Goal: Task Accomplishment & Management: Complete application form

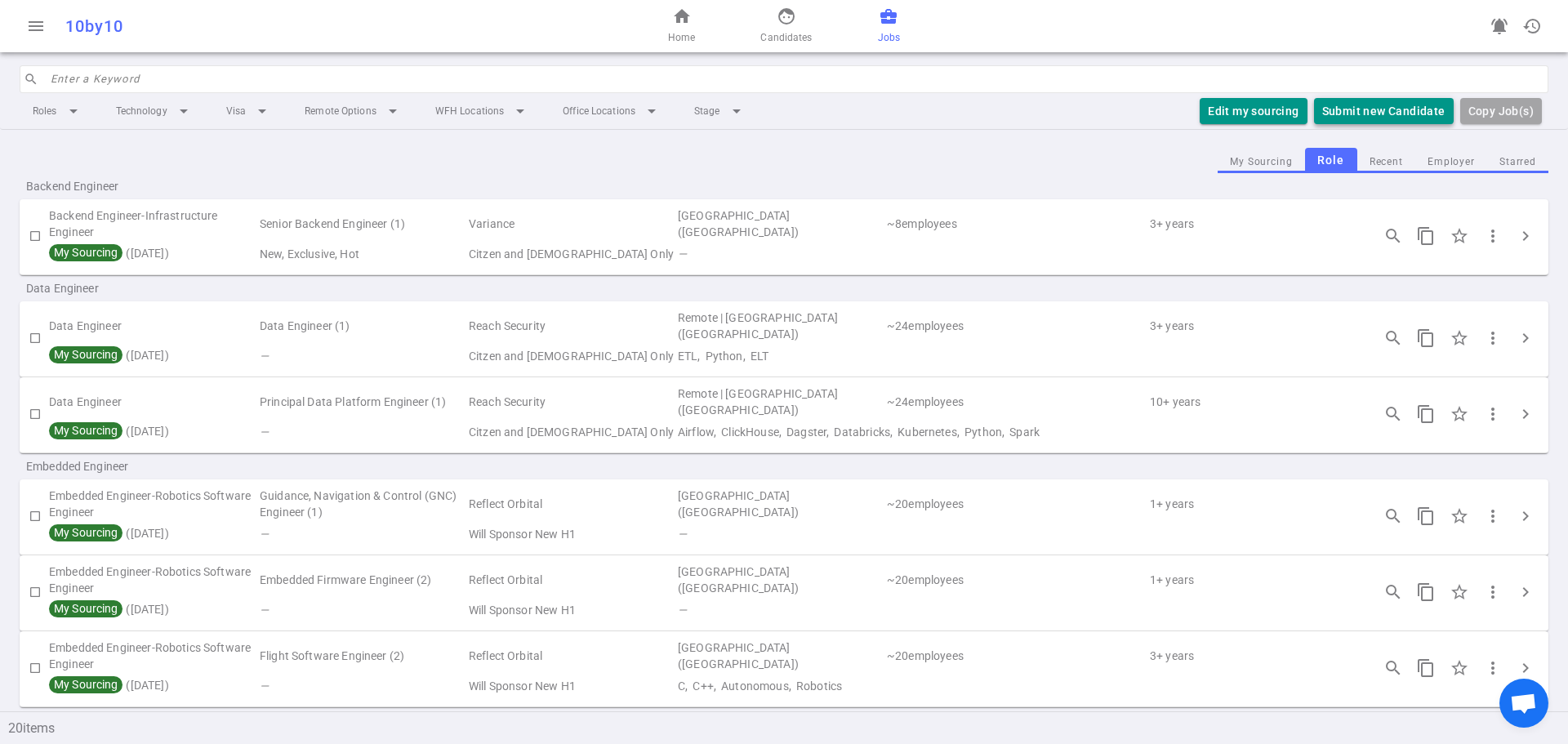
click at [1362, 108] on button "Submit new Candidate" at bounding box center [1383, 111] width 139 height 27
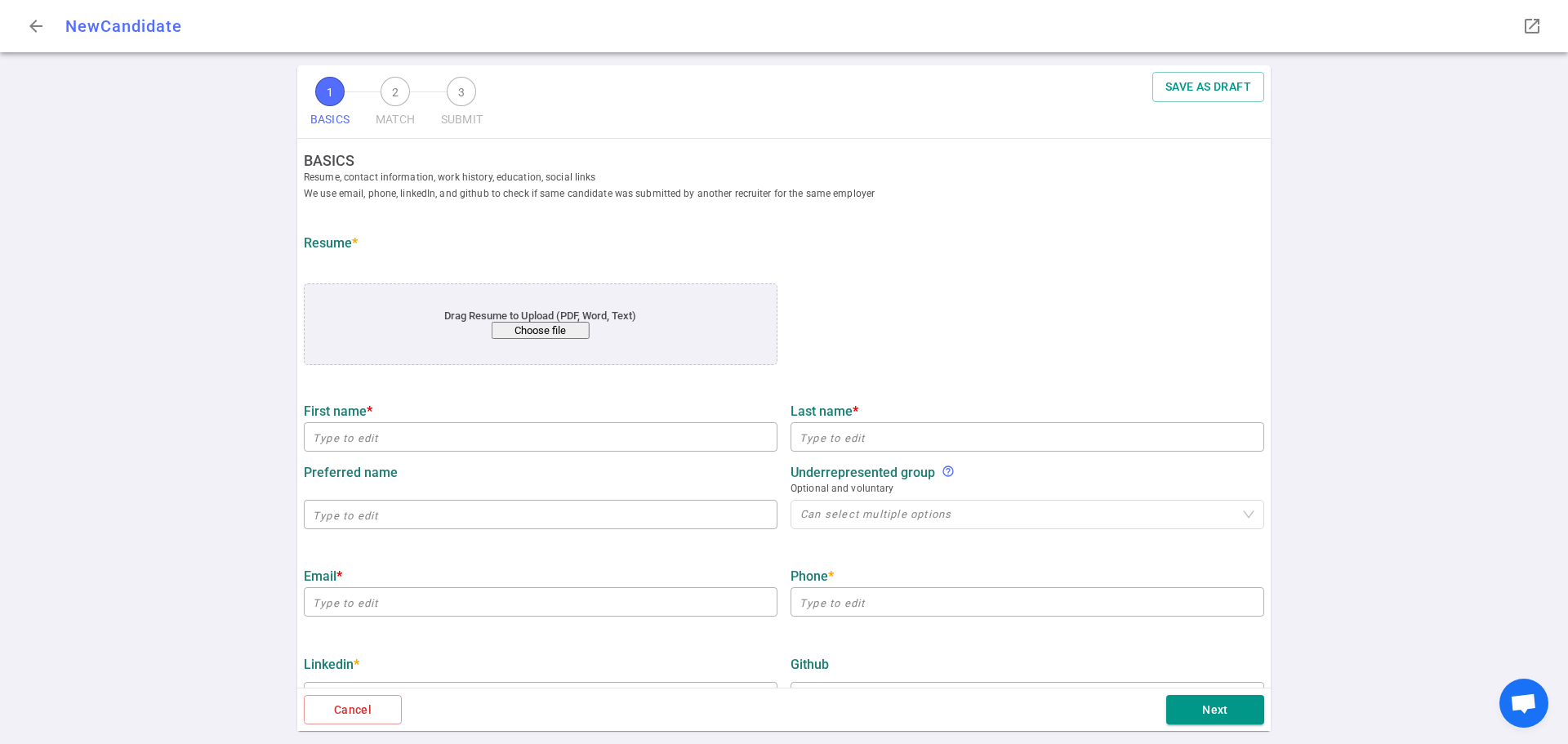
click at [545, 323] on button "Choose file" at bounding box center [540, 331] width 98 height 17
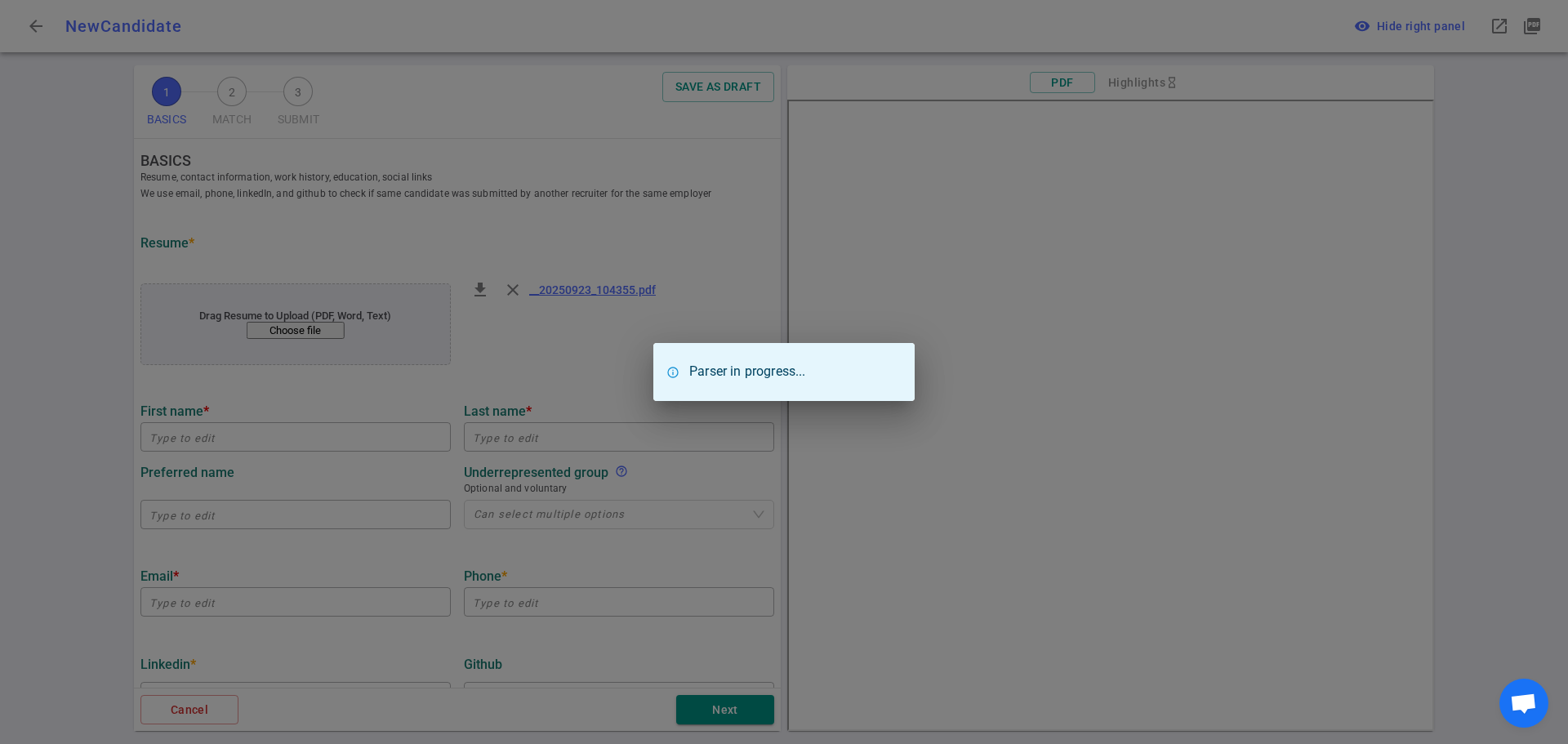
type input "Yixing"
type input "[PERSON_NAME]"
type input "[EMAIL_ADDRESS][DOMAIN_NAME]"
type input "[PHONE_NUMBER]"
type input "[URL][DOMAIN_NAME]"
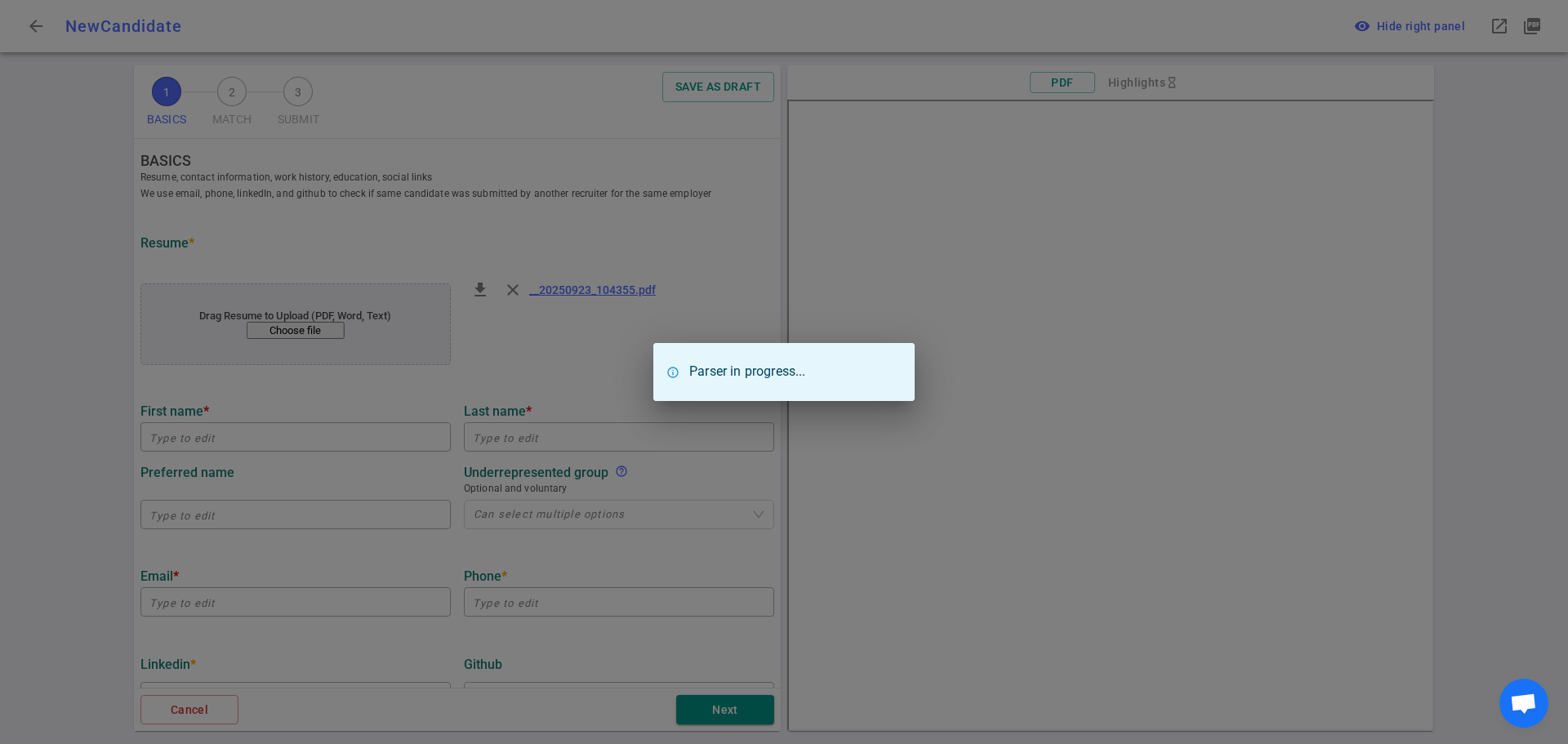
type input "[URL][DOMAIN_NAME]"
type input "[PERSON_NAME] Computer Science Department"
type textarea "Teaching Assistant for CS 105 Intro to CS"
type input "3.7"
type input "[GEOGRAPHIC_DATA]"
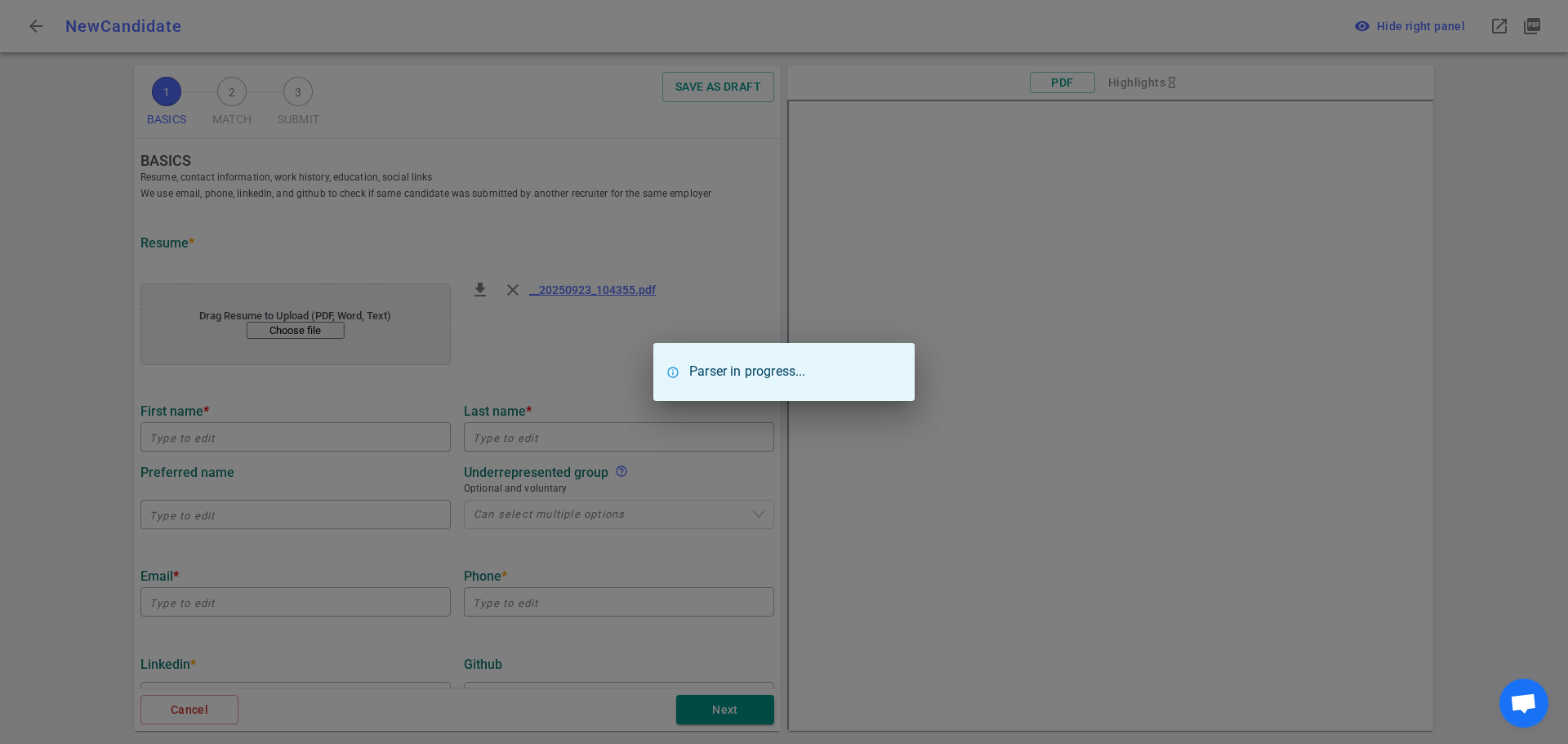
type input "Computer Science"
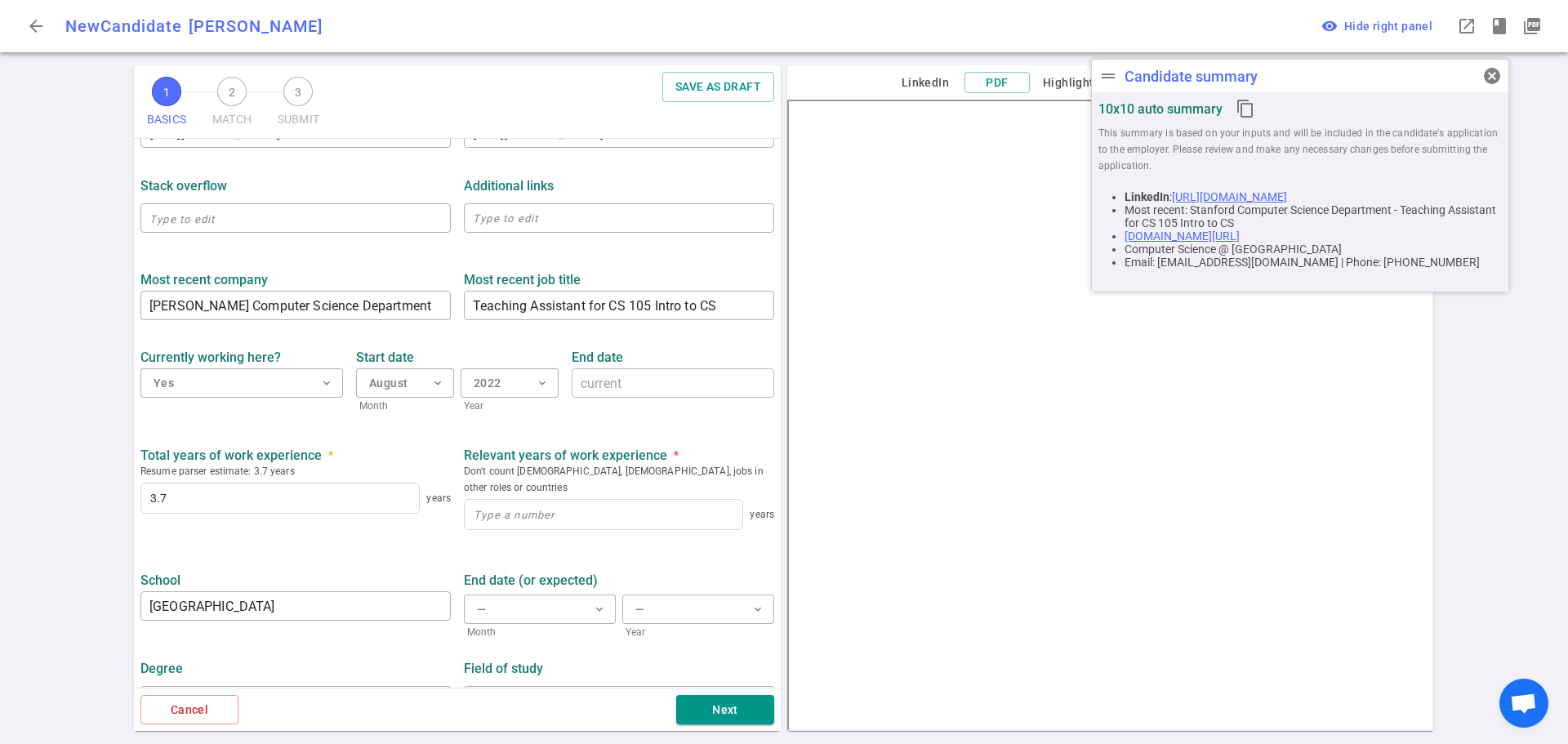
scroll to position [588, 0]
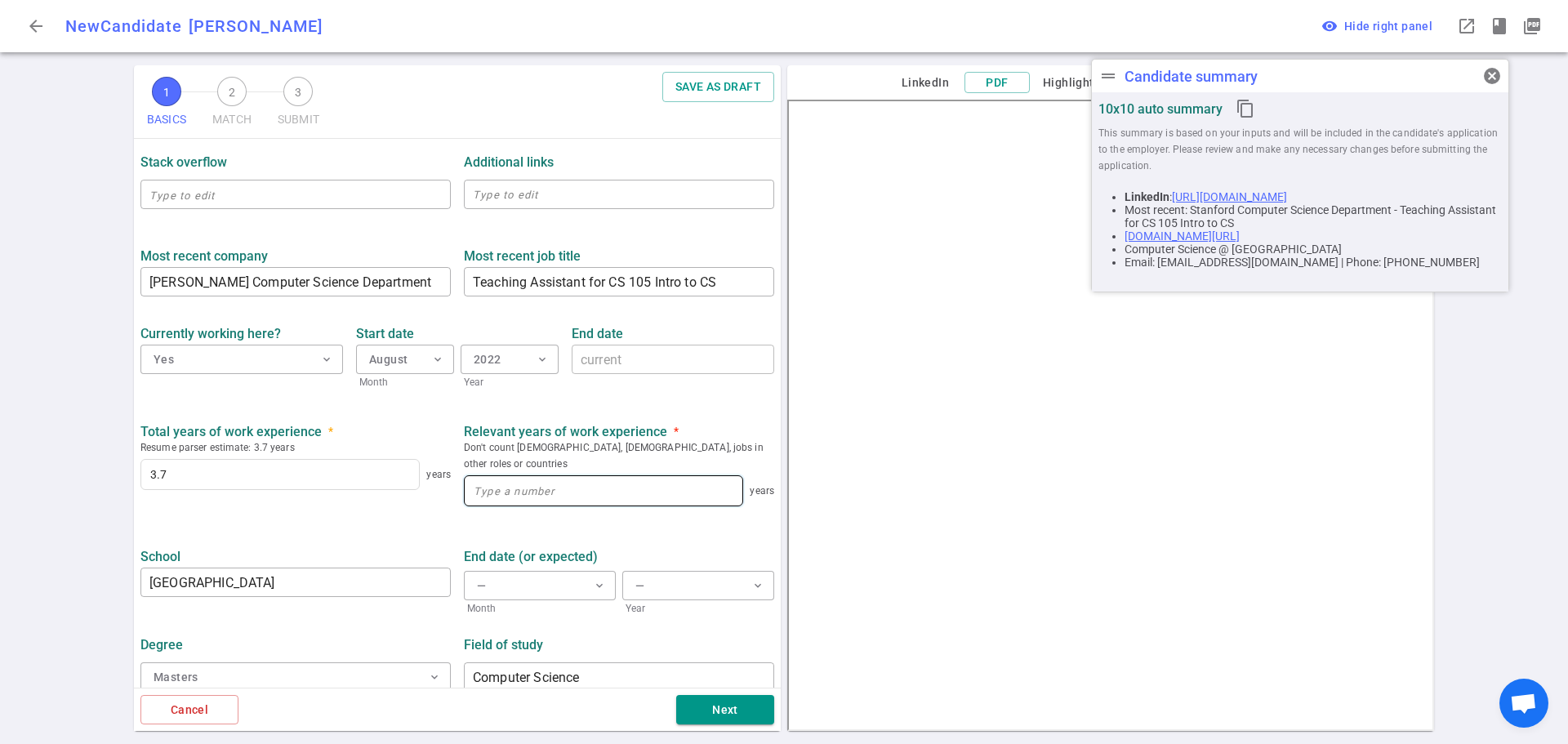
click at [537, 481] on input at bounding box center [604, 491] width 278 height 29
type input "1"
click at [208, 513] on ul "BASICS Resume, contact information, work history, education, social links We us…" at bounding box center [457, 127] width 647 height 1151
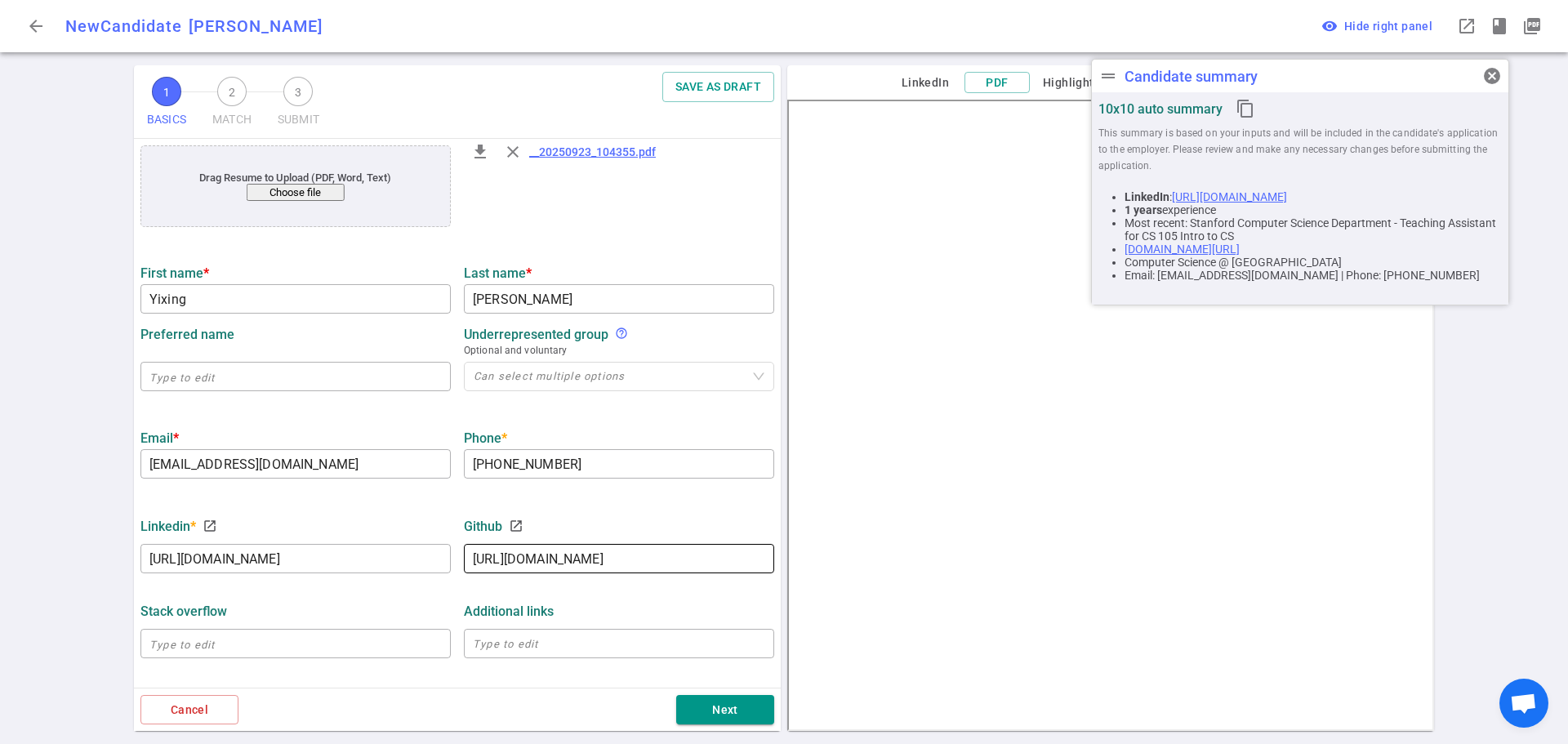
scroll to position [98, 0]
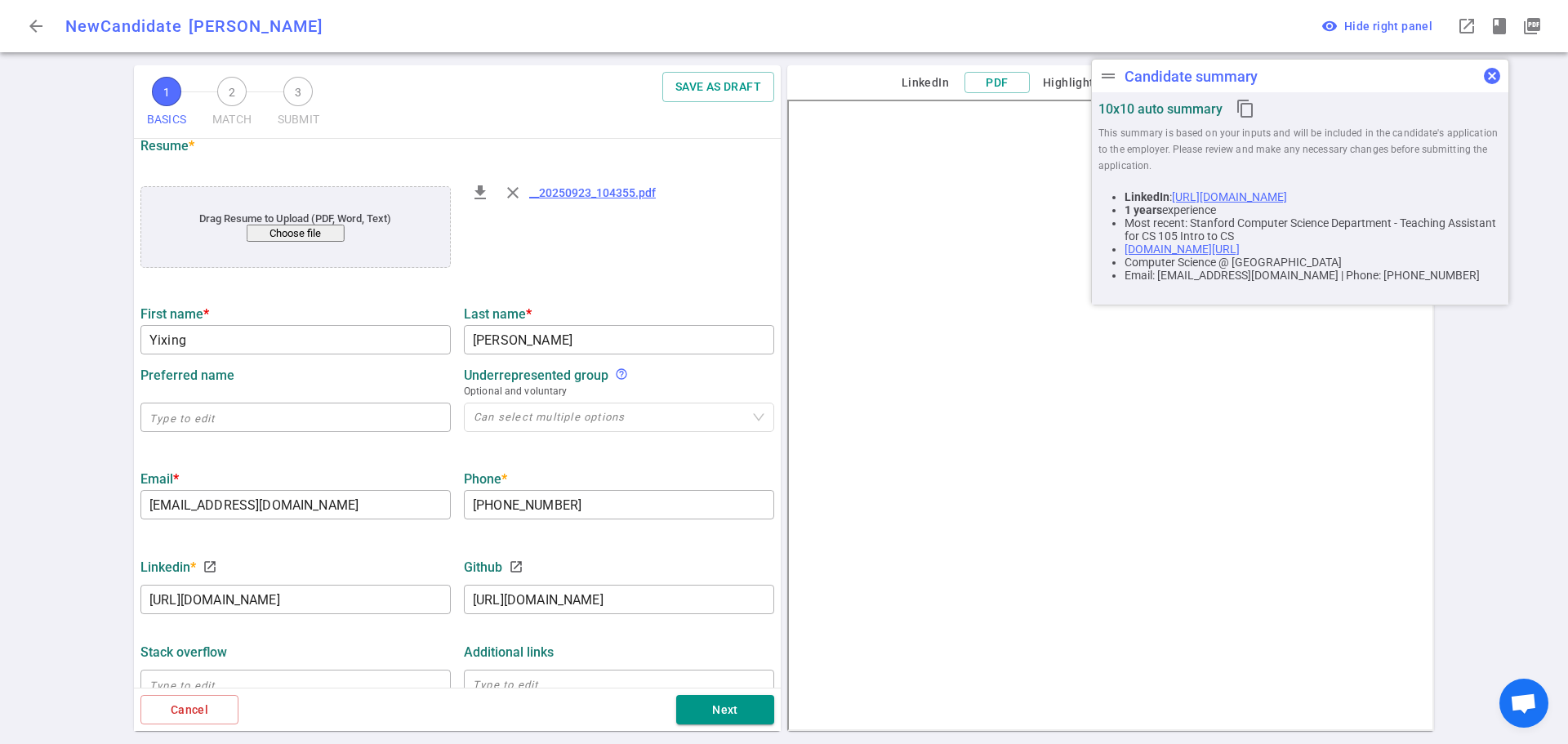
click at [1490, 76] on span "cancel" at bounding box center [1492, 76] width 20 height 20
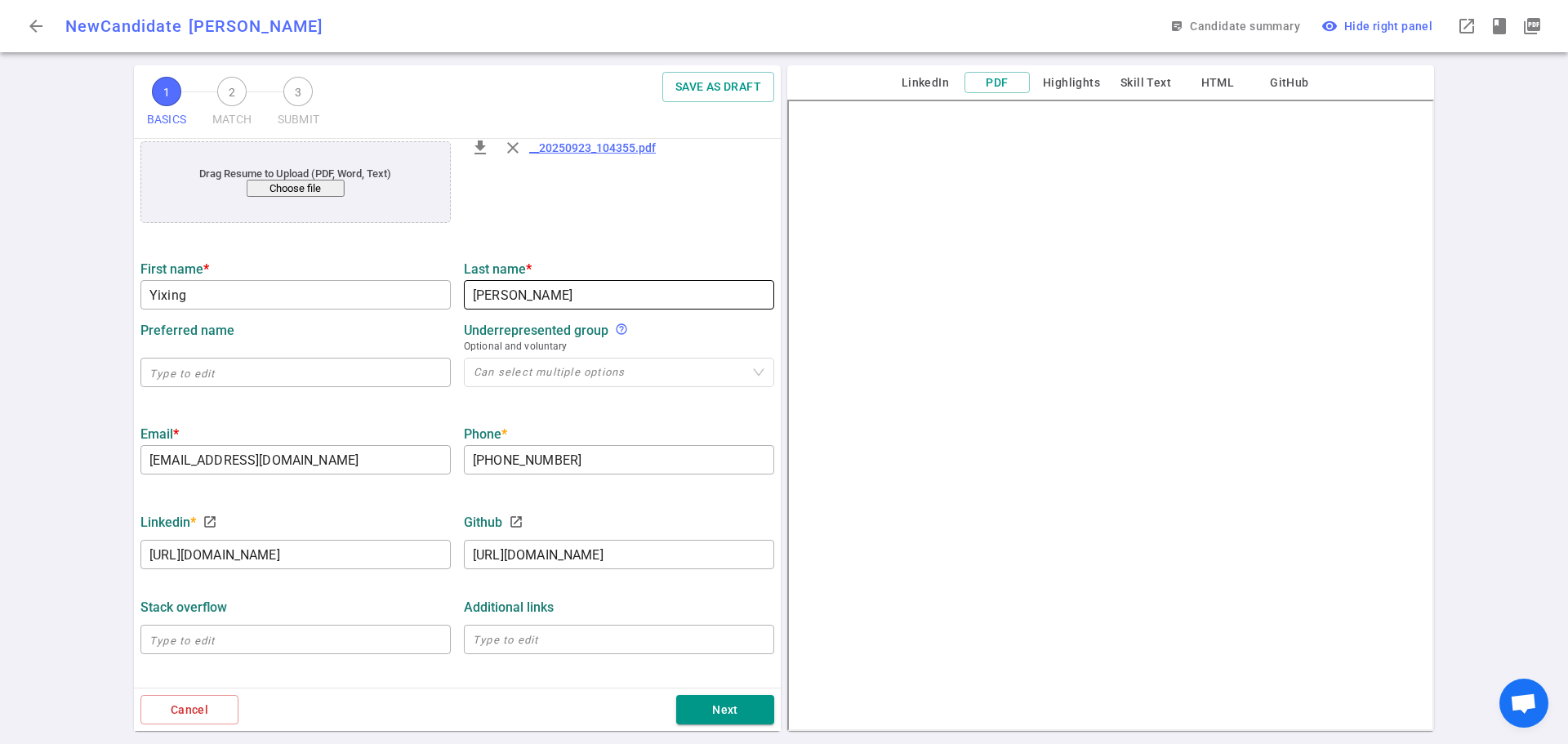
scroll to position [506, 0]
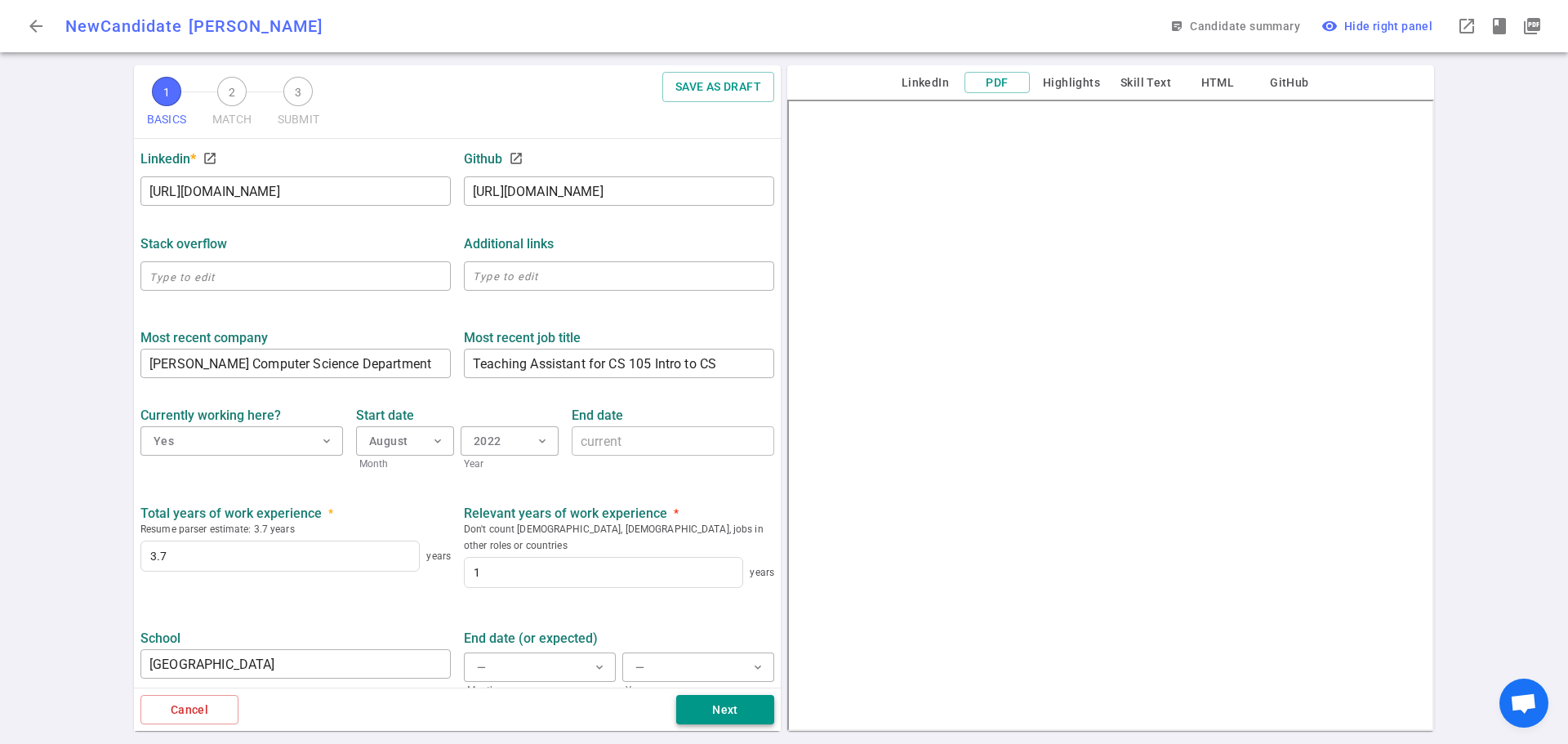
click at [733, 714] on button "Next" at bounding box center [725, 711] width 98 height 30
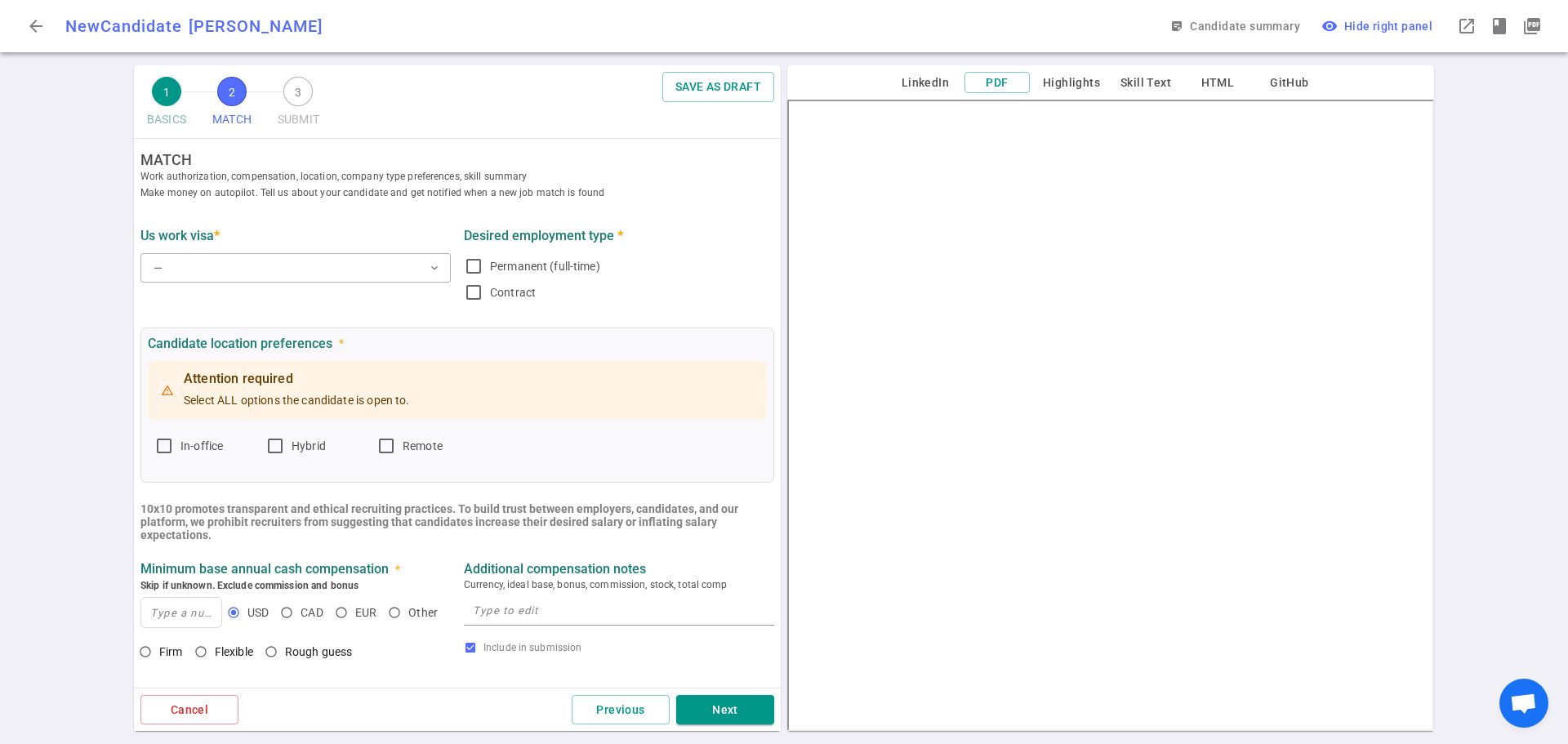
scroll to position [0, 0]
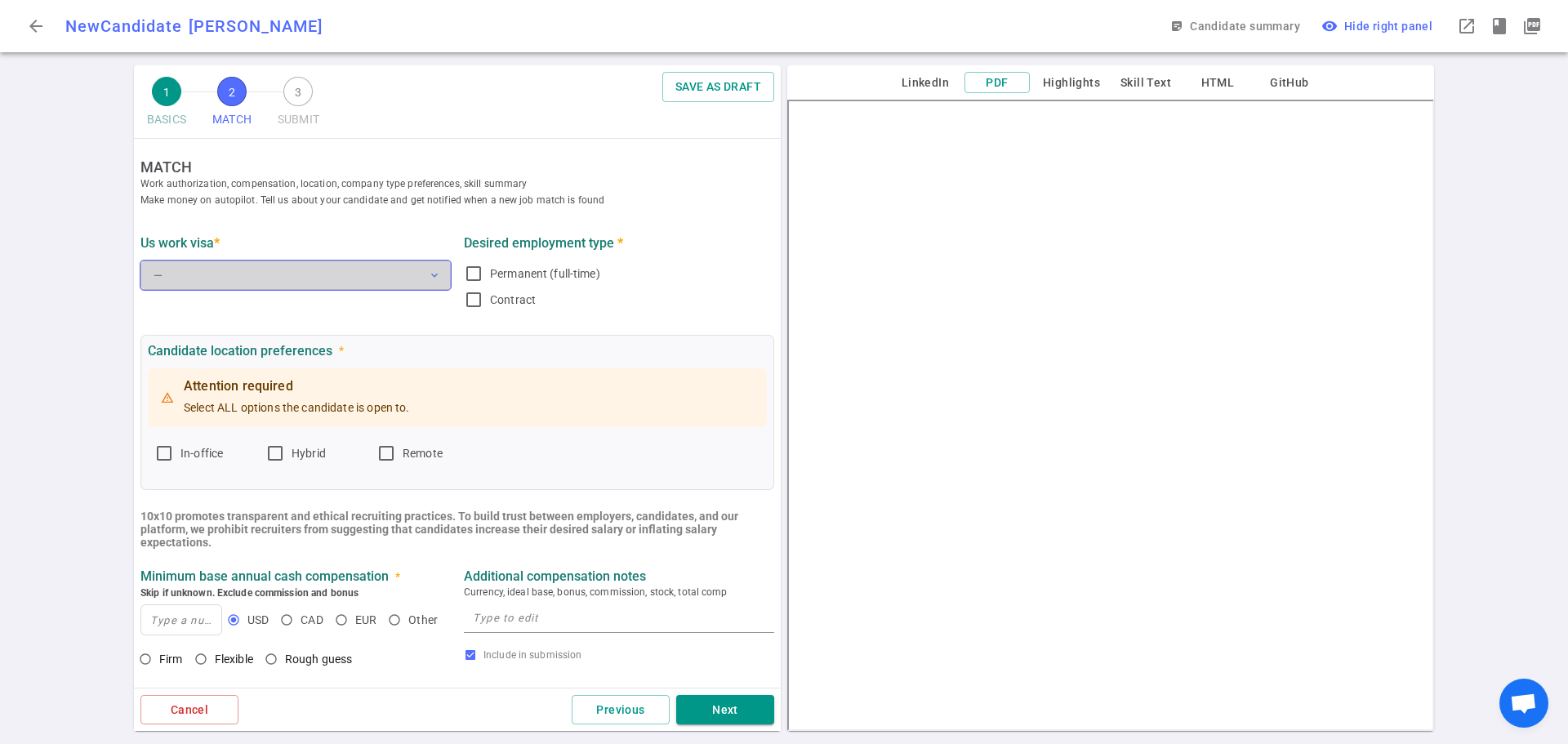
click at [343, 270] on button "— expand_more" at bounding box center [296, 275] width 311 height 29
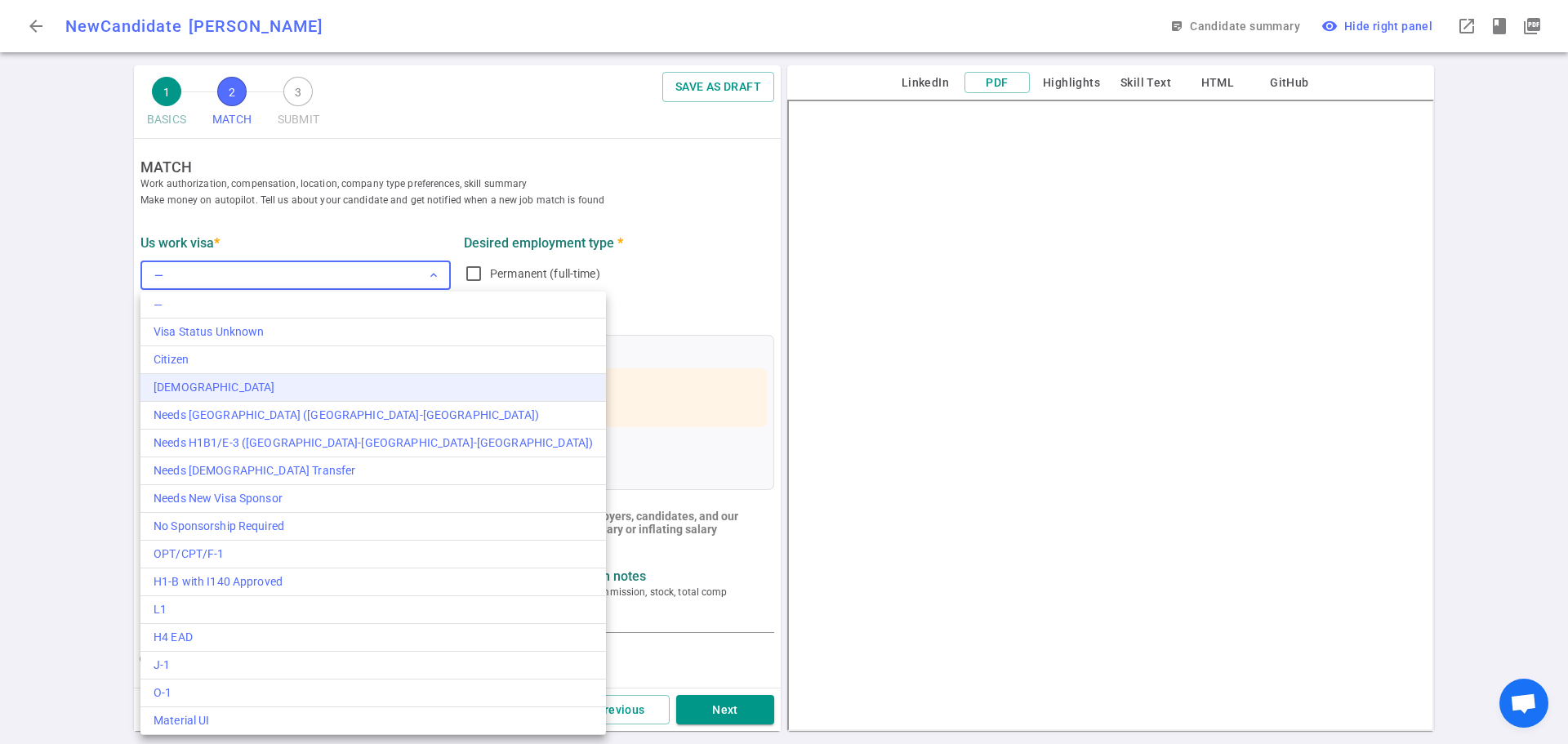
click at [218, 385] on div "[DEMOGRAPHIC_DATA]" at bounding box center [373, 388] width 440 height 17
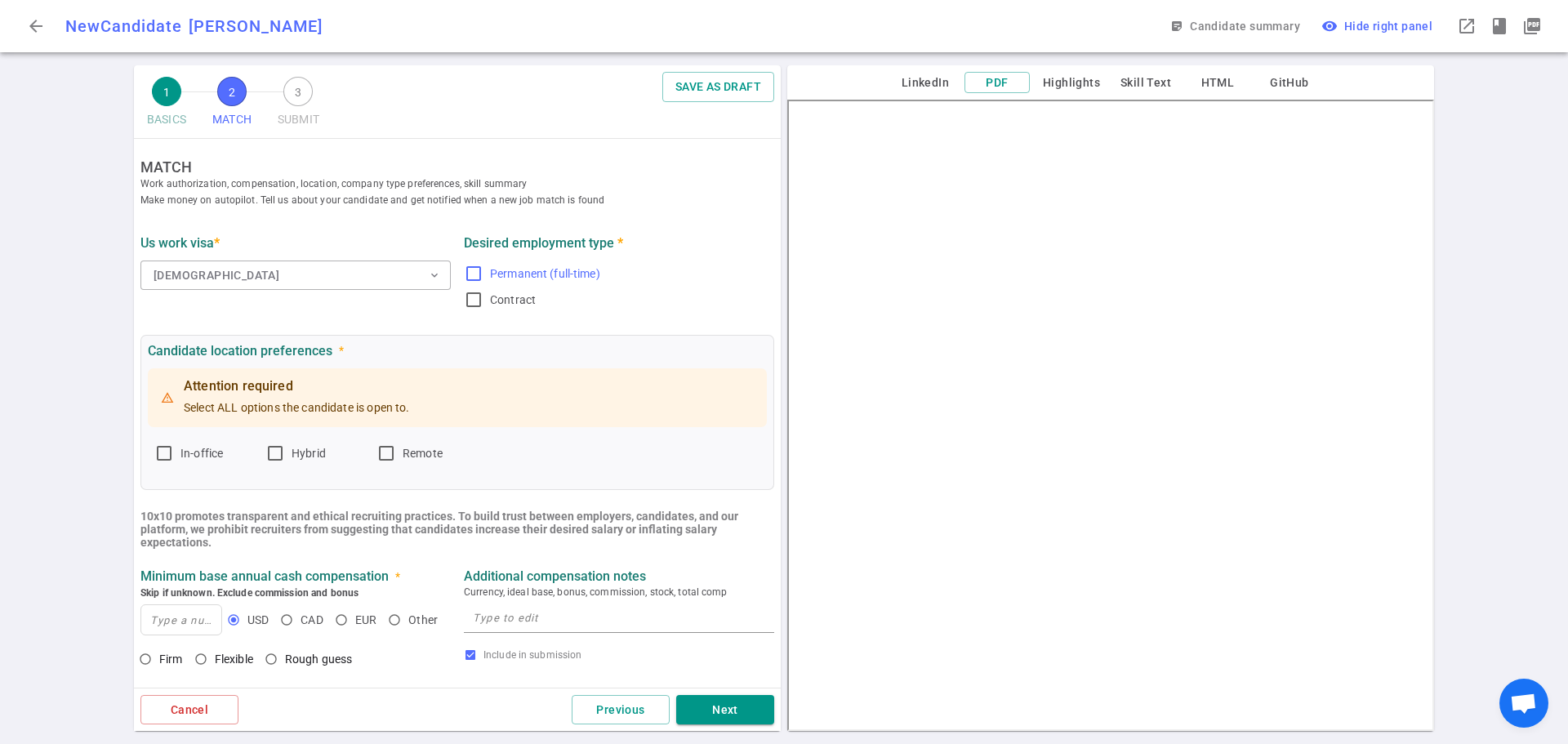
click at [478, 269] on label "Permanent (full-time)" at bounding box center [616, 274] width 304 height 27
click at [478, 269] on input "Permanent (full-time)" at bounding box center [474, 273] width 20 height 20
checkbox input "true"
click at [179, 453] on label "In-office" at bounding box center [203, 454] width 98 height 27
click at [174, 453] on input "In-office" at bounding box center [164, 453] width 20 height 20
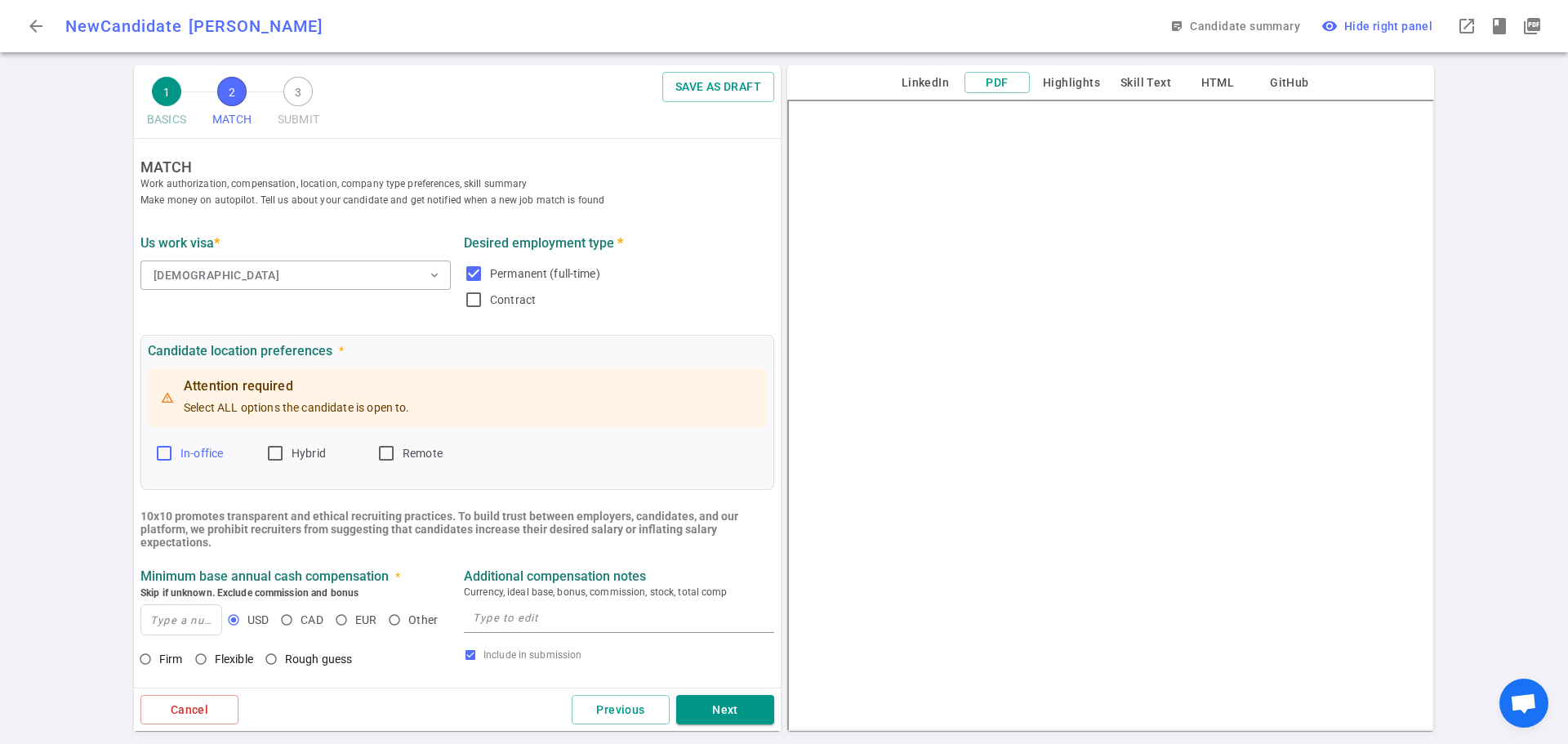
checkbox input "true"
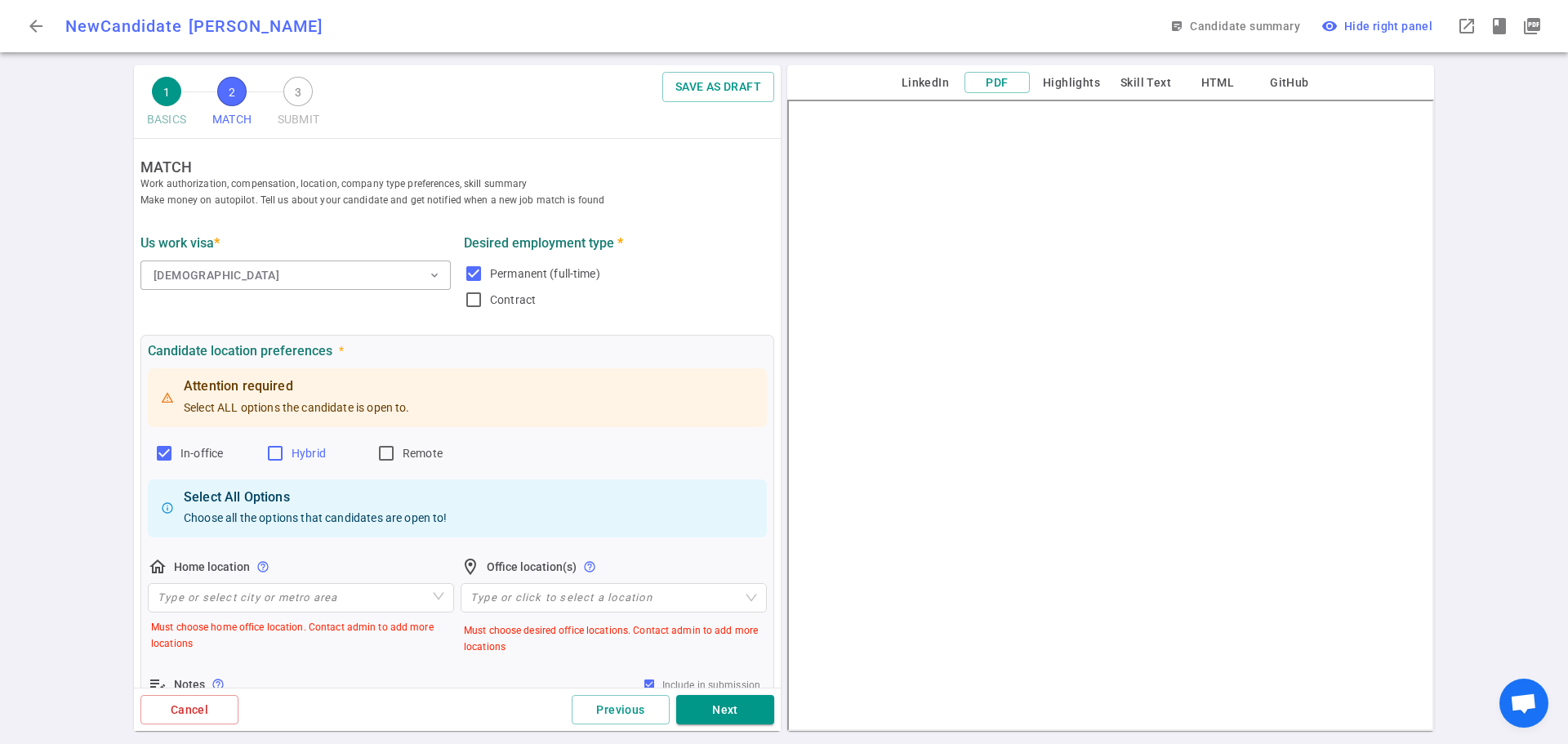
click at [286, 452] on label "Hybrid" at bounding box center [314, 454] width 98 height 27
click at [285, 452] on input "Hybrid" at bounding box center [275, 453] width 20 height 20
checkbox input "true"
click at [330, 611] on input "search" at bounding box center [300, 597] width 287 height 27
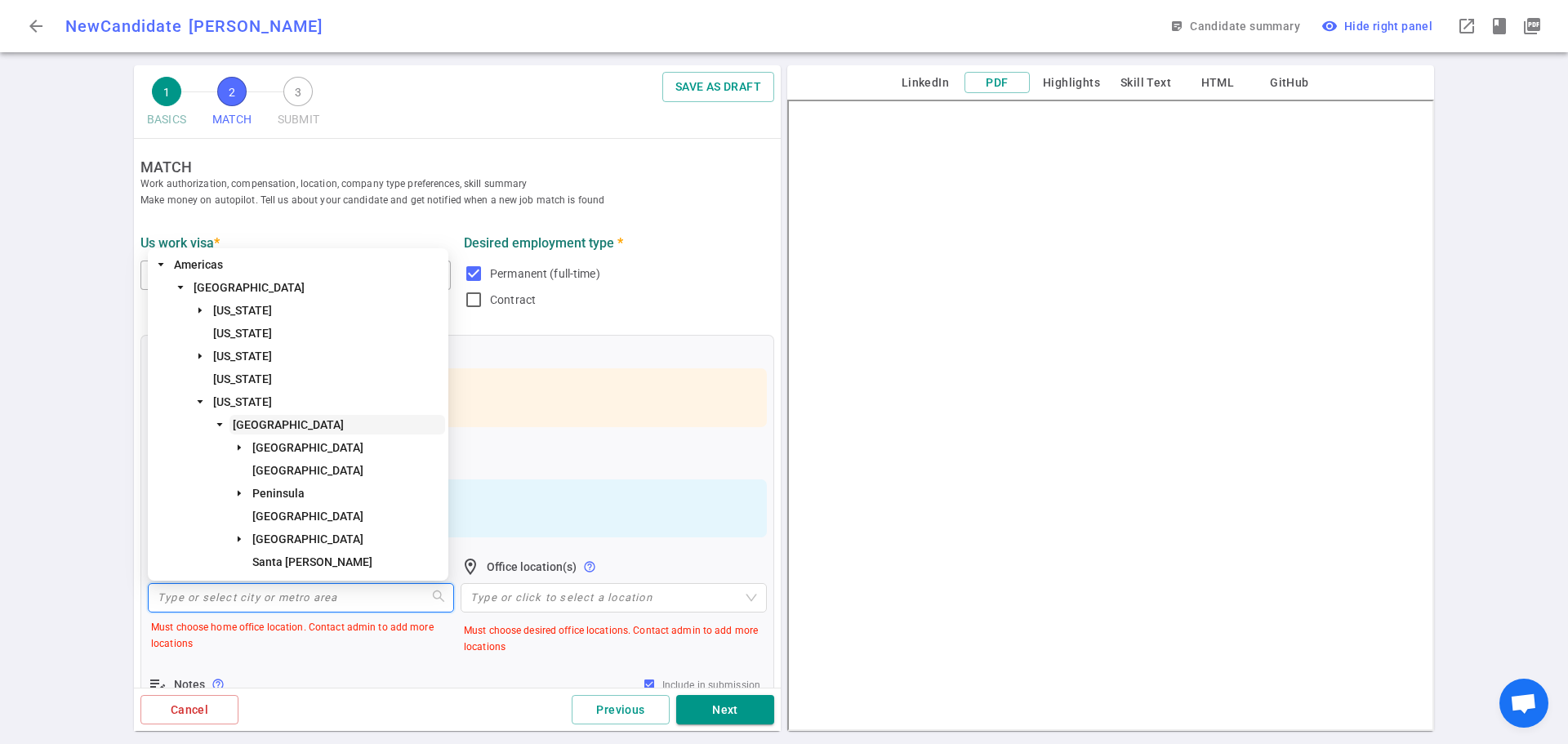
click at [300, 423] on span "[GEOGRAPHIC_DATA]" at bounding box center [288, 425] width 111 height 13
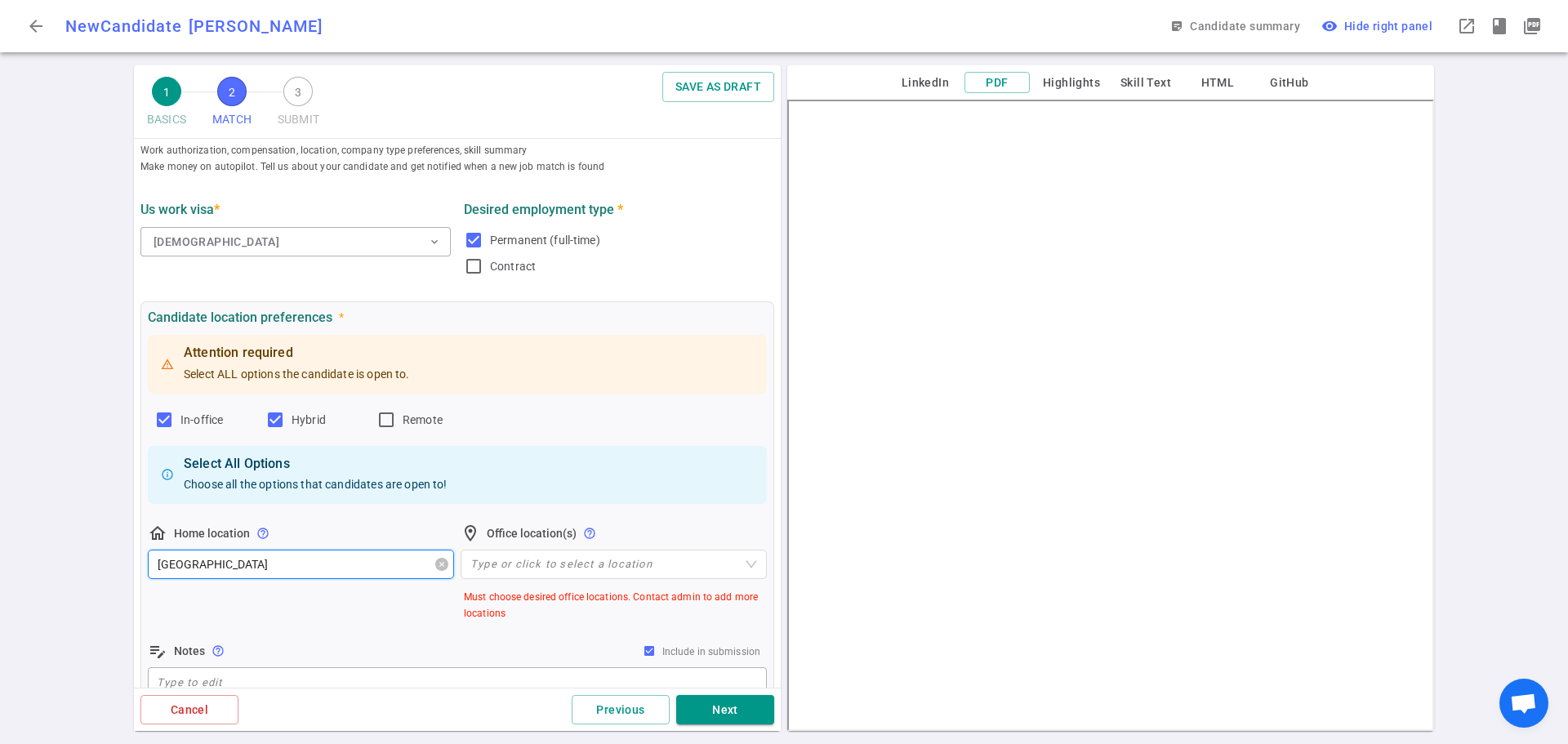
scroll to position [163, 0]
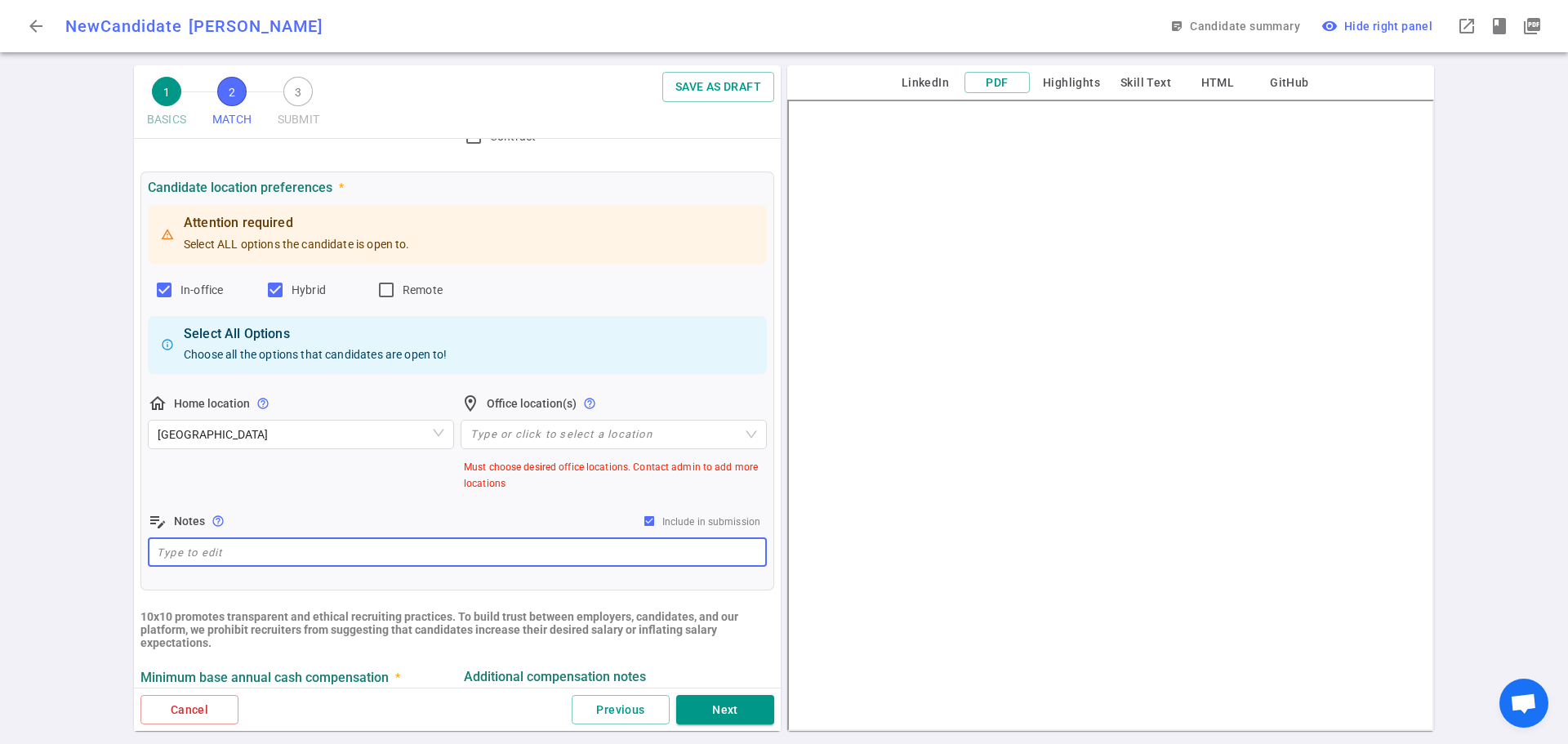
click at [300, 554] on textarea at bounding box center [458, 553] width 601 height 19
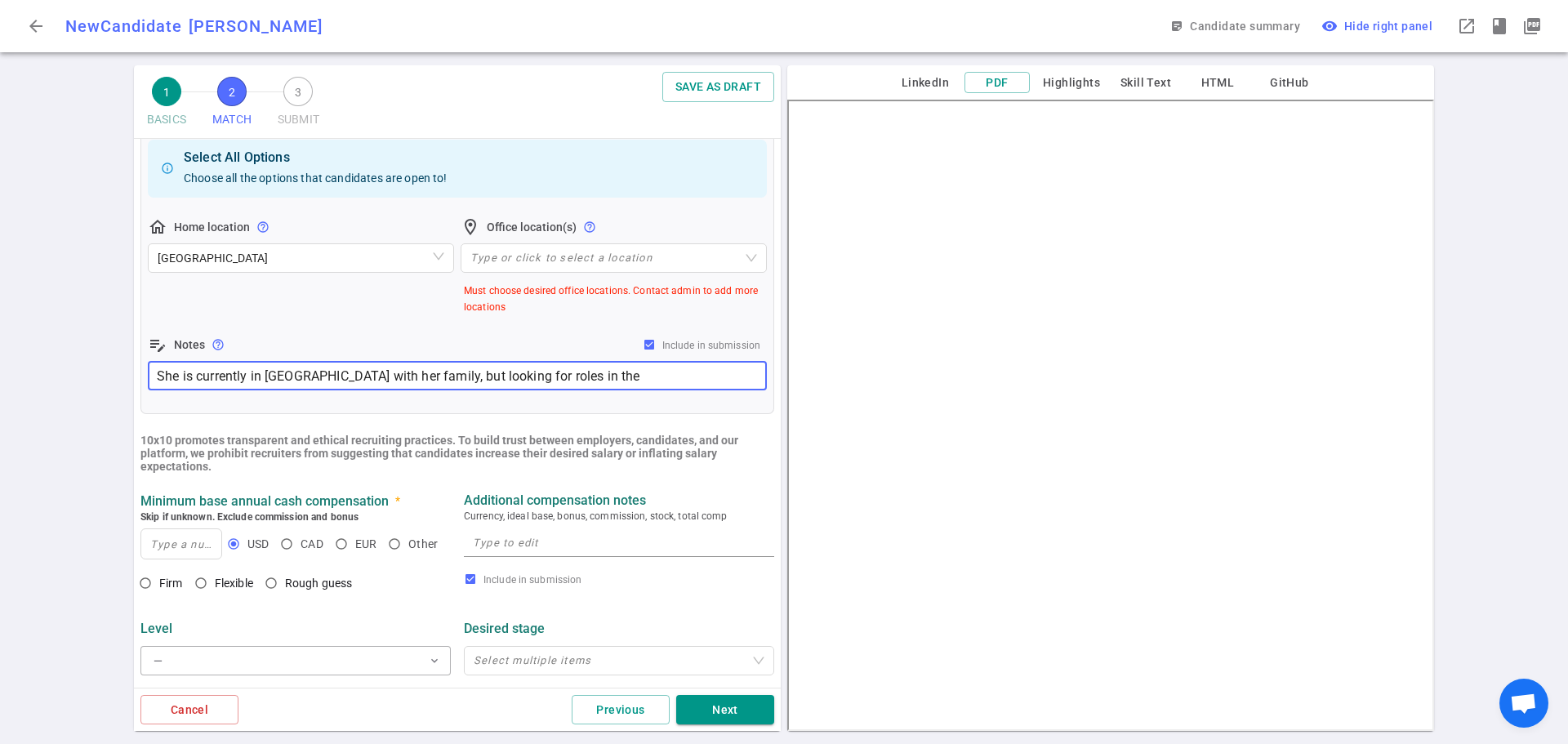
scroll to position [408, 0]
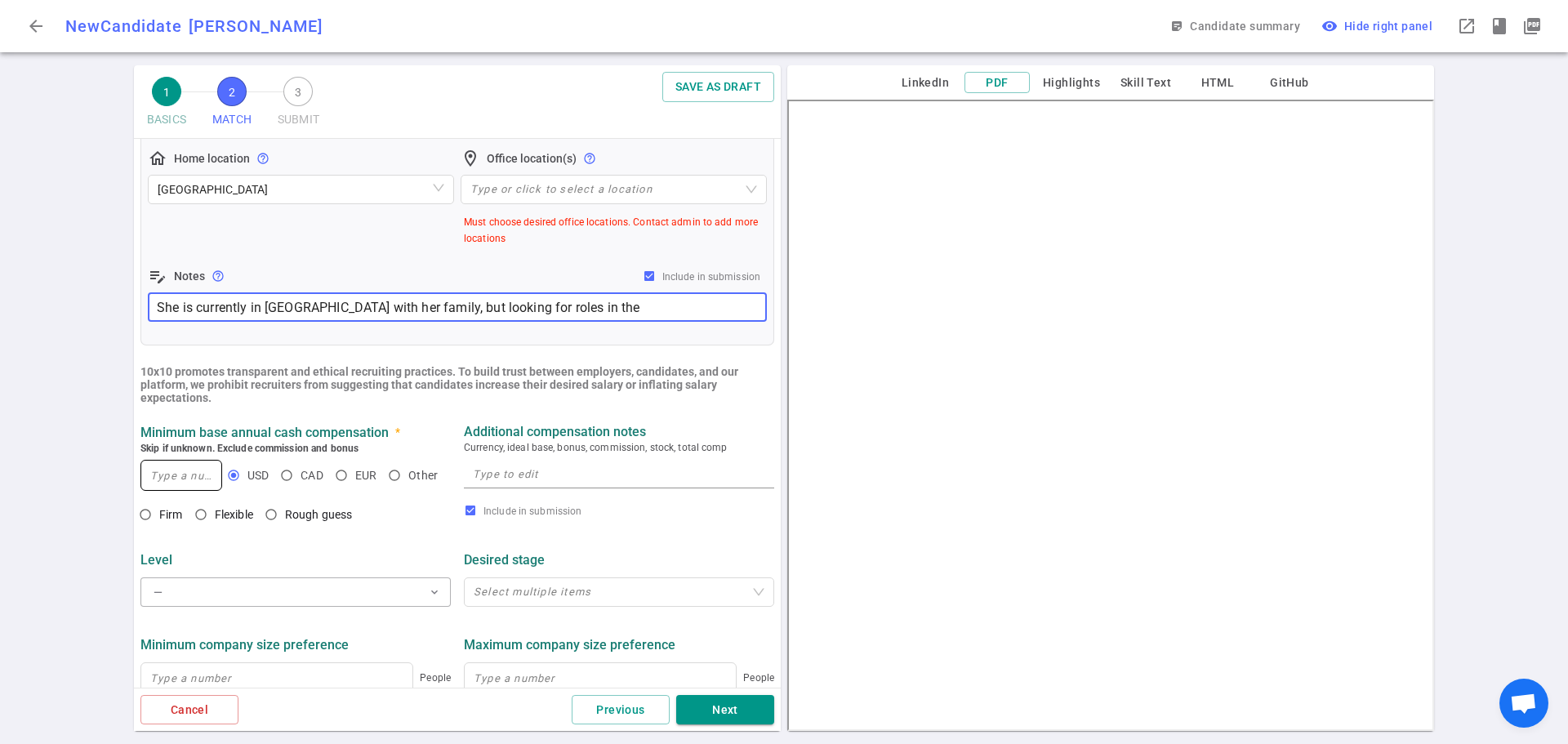
type textarea "She is currently in [GEOGRAPHIC_DATA] with her family, but looking for roles in…"
click at [193, 483] on input at bounding box center [181, 475] width 80 height 29
click at [159, 477] on input "120,000" at bounding box center [181, 475] width 80 height 29
type input "130,000"
click at [128, 476] on div "1 BASICS 2 MATCH 3 SUBMIT SAVE AS DRAFT MATCH Work authorization, compensation,…" at bounding box center [784, 405] width 1568 height 679
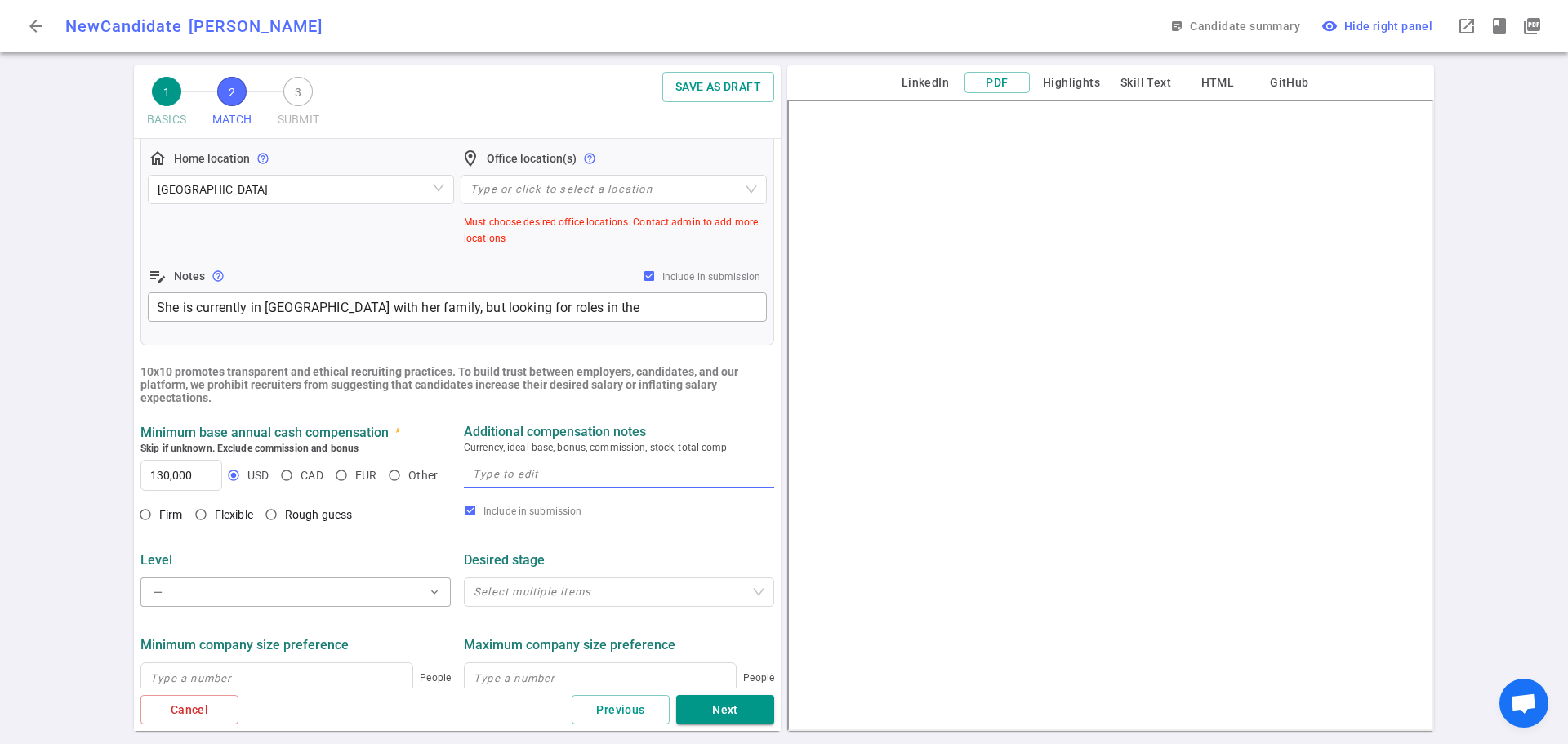
click at [524, 478] on textarea at bounding box center [619, 475] width 293 height 19
click at [222, 515] on span "Flexible" at bounding box center [234, 515] width 39 height 13
click at [215, 515] on input "Flexible" at bounding box center [200, 514] width 27 height 27
radio input "true"
click at [311, 590] on button "— expand_more" at bounding box center [296, 591] width 311 height 29
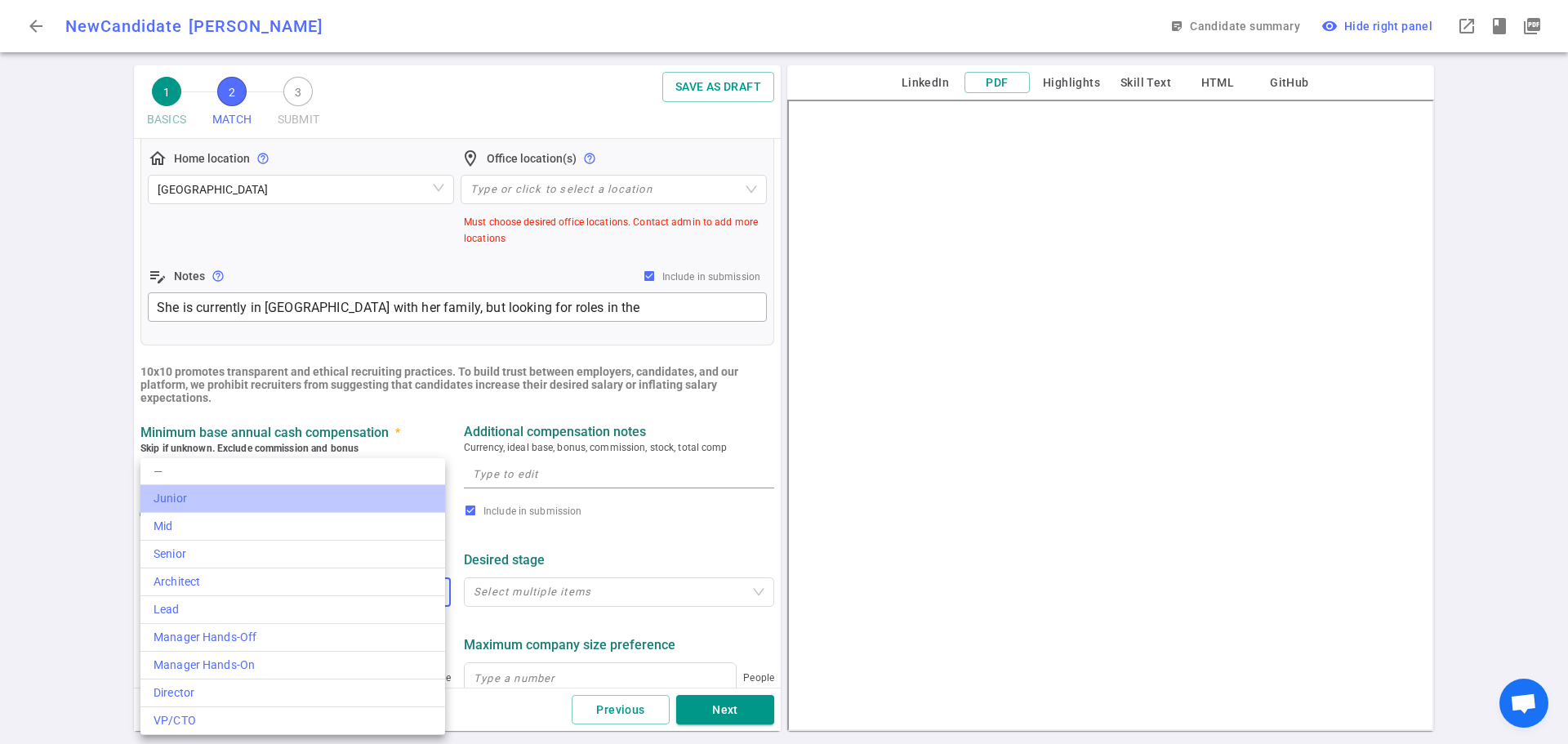
click at [260, 499] on div "Junior" at bounding box center [293, 499] width 279 height 17
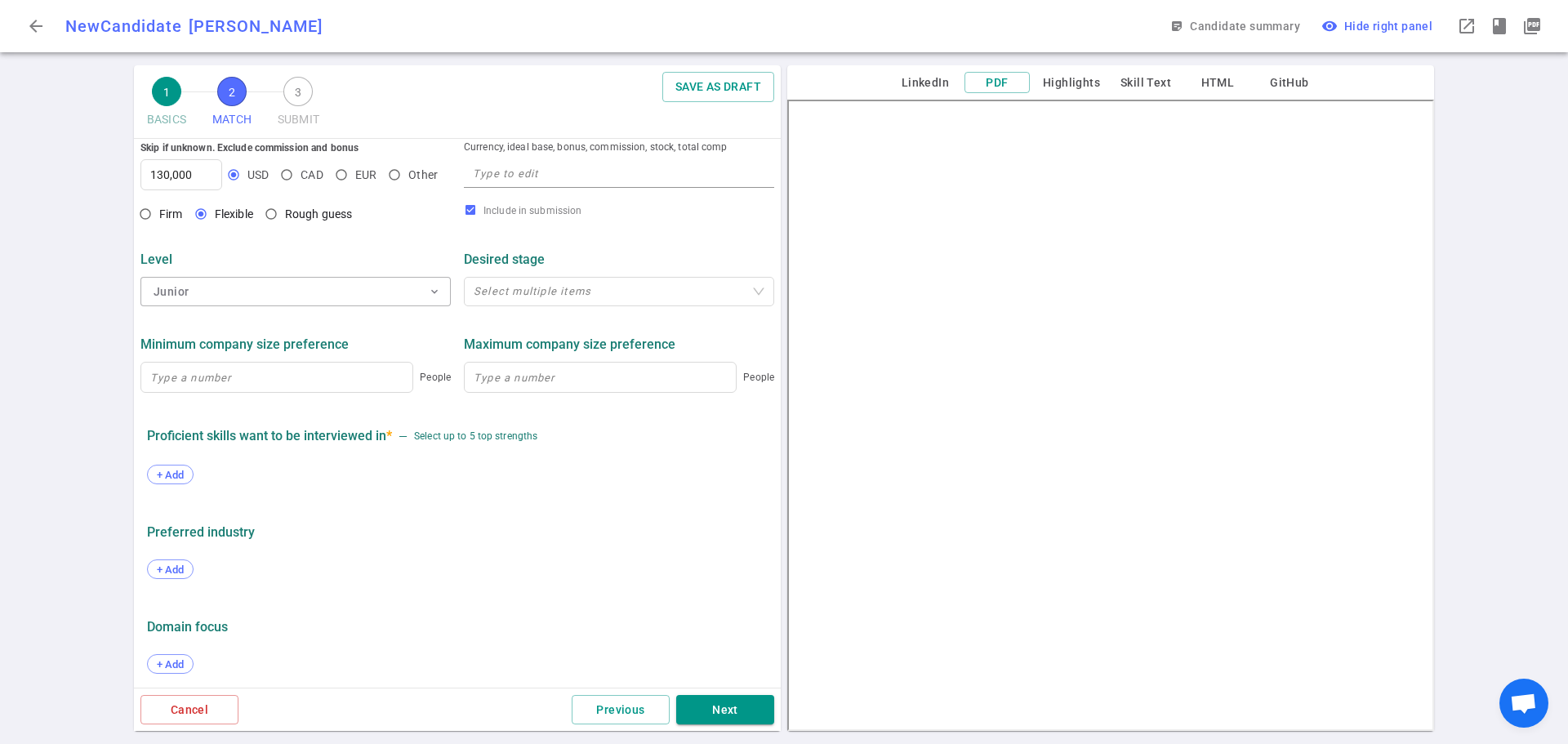
scroll to position [718, 0]
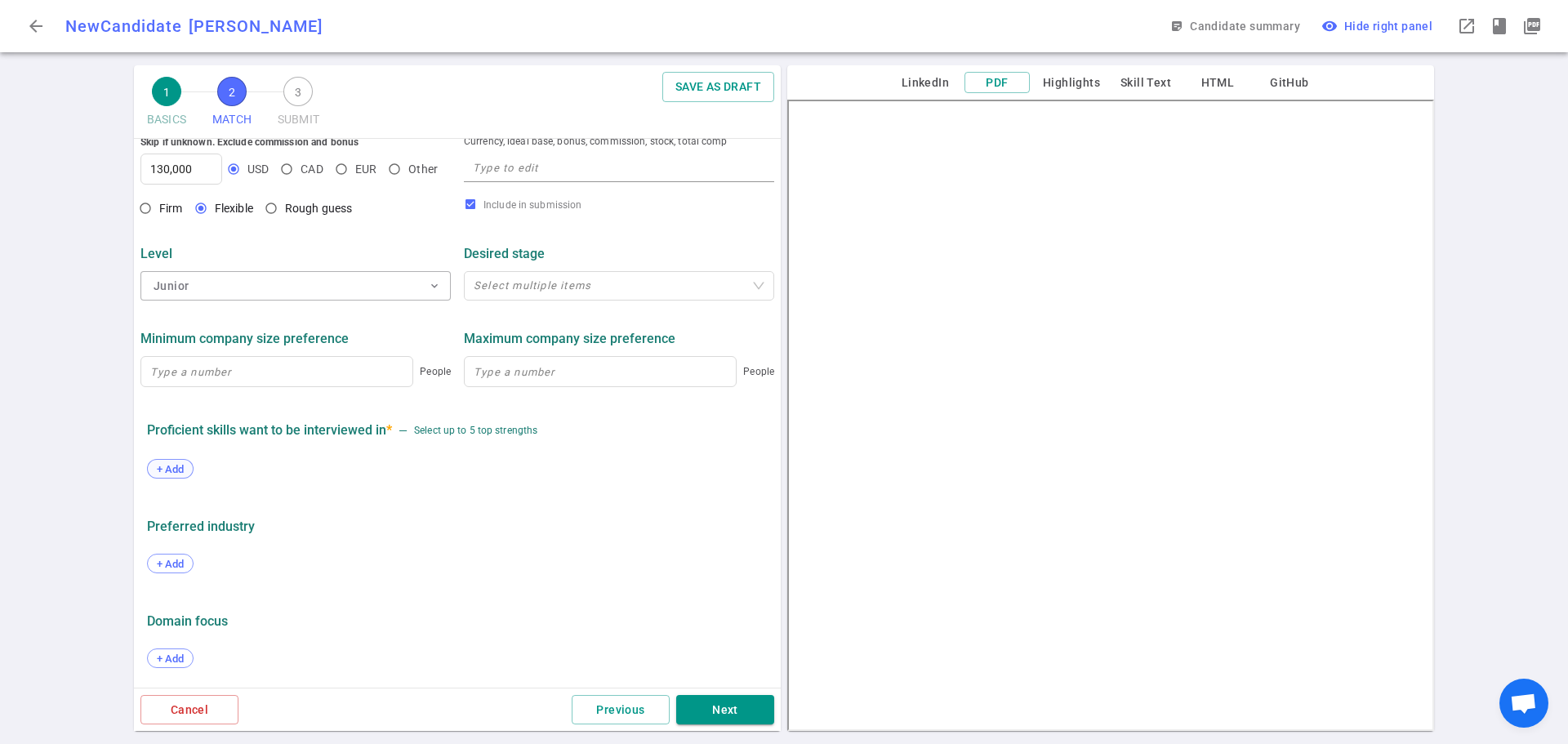
click at [170, 468] on span "+ Add" at bounding box center [170, 469] width 39 height 12
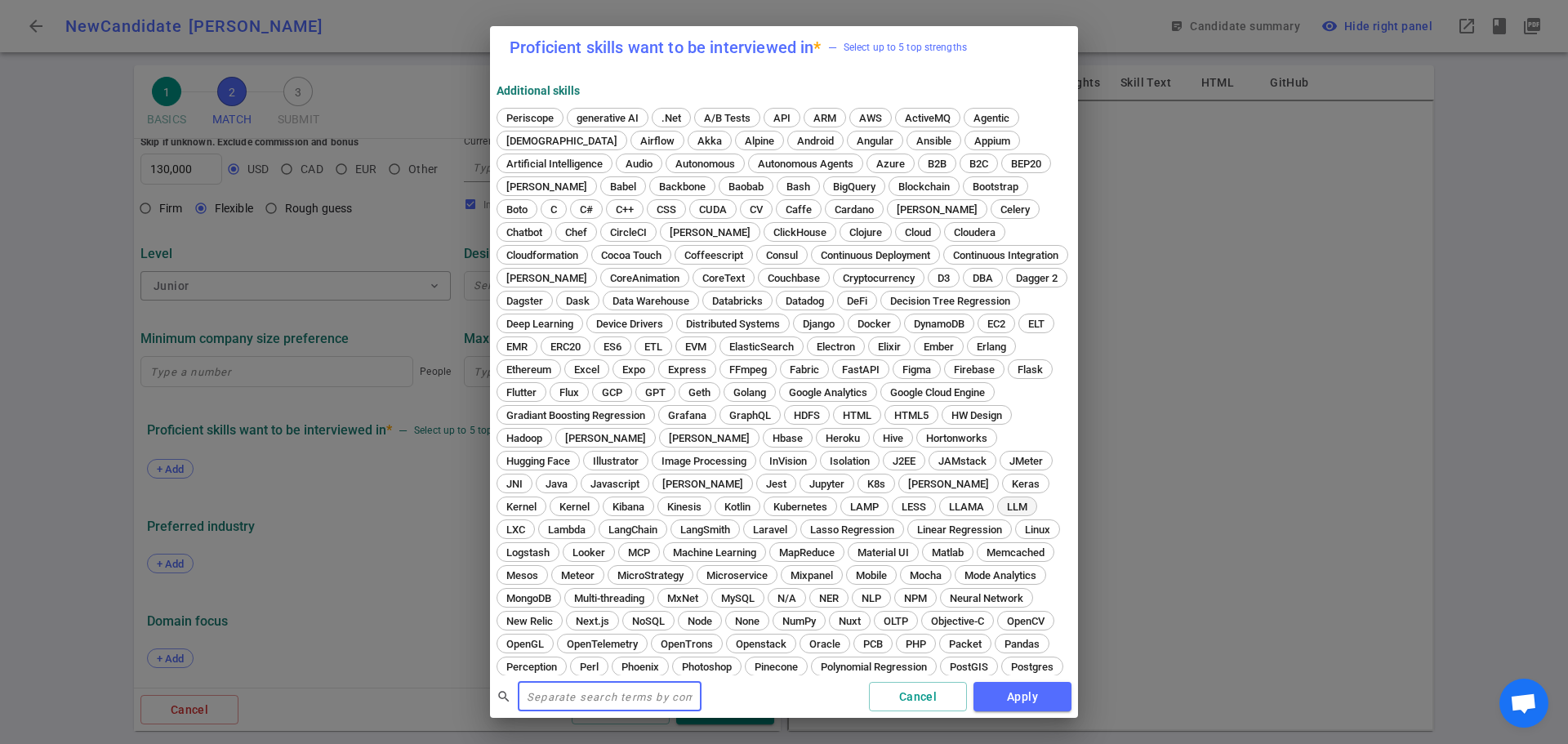
click at [1020, 504] on span "LLM" at bounding box center [1018, 506] width 32 height 12
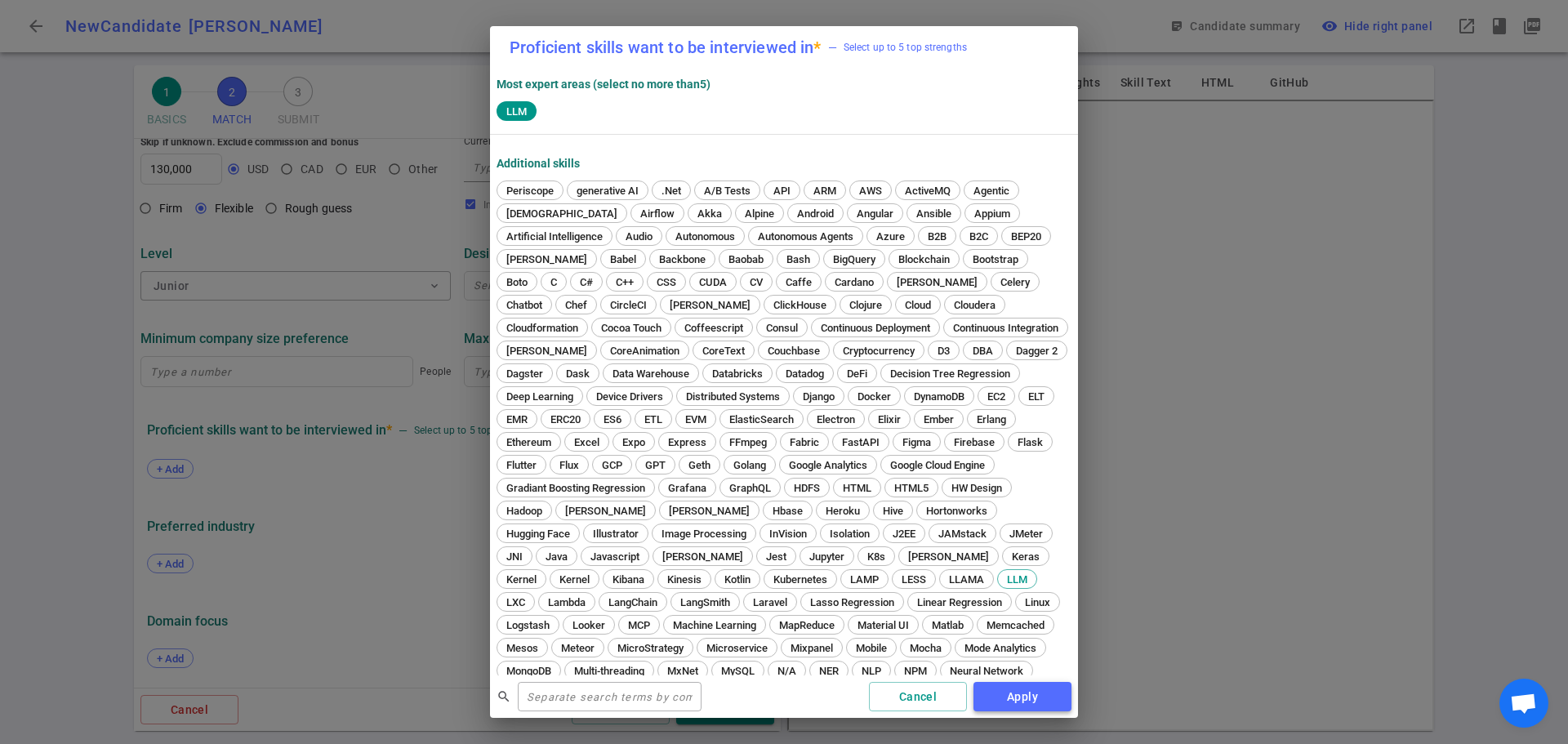
click at [1026, 699] on button "Apply" at bounding box center [1022, 698] width 98 height 30
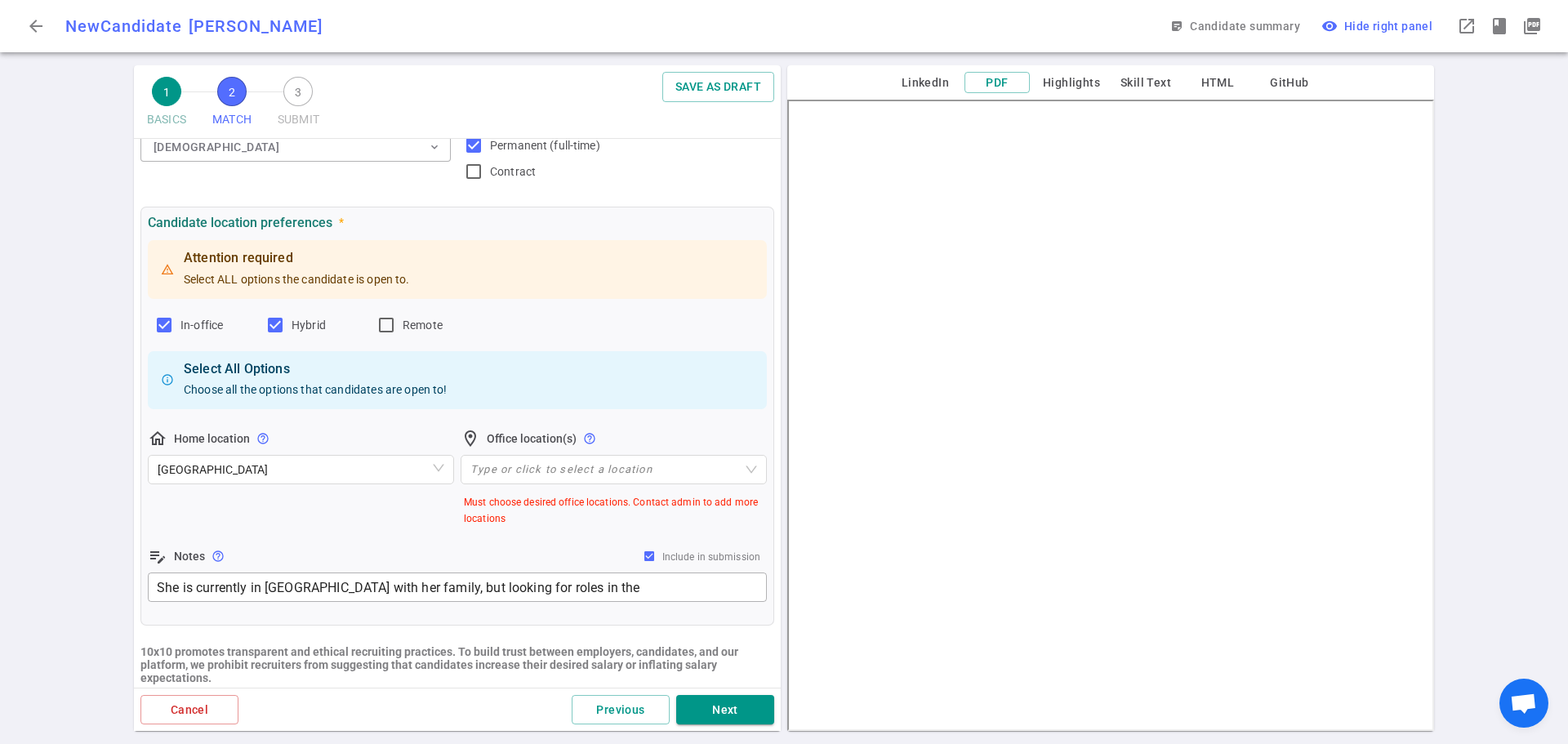
scroll to position [0, 0]
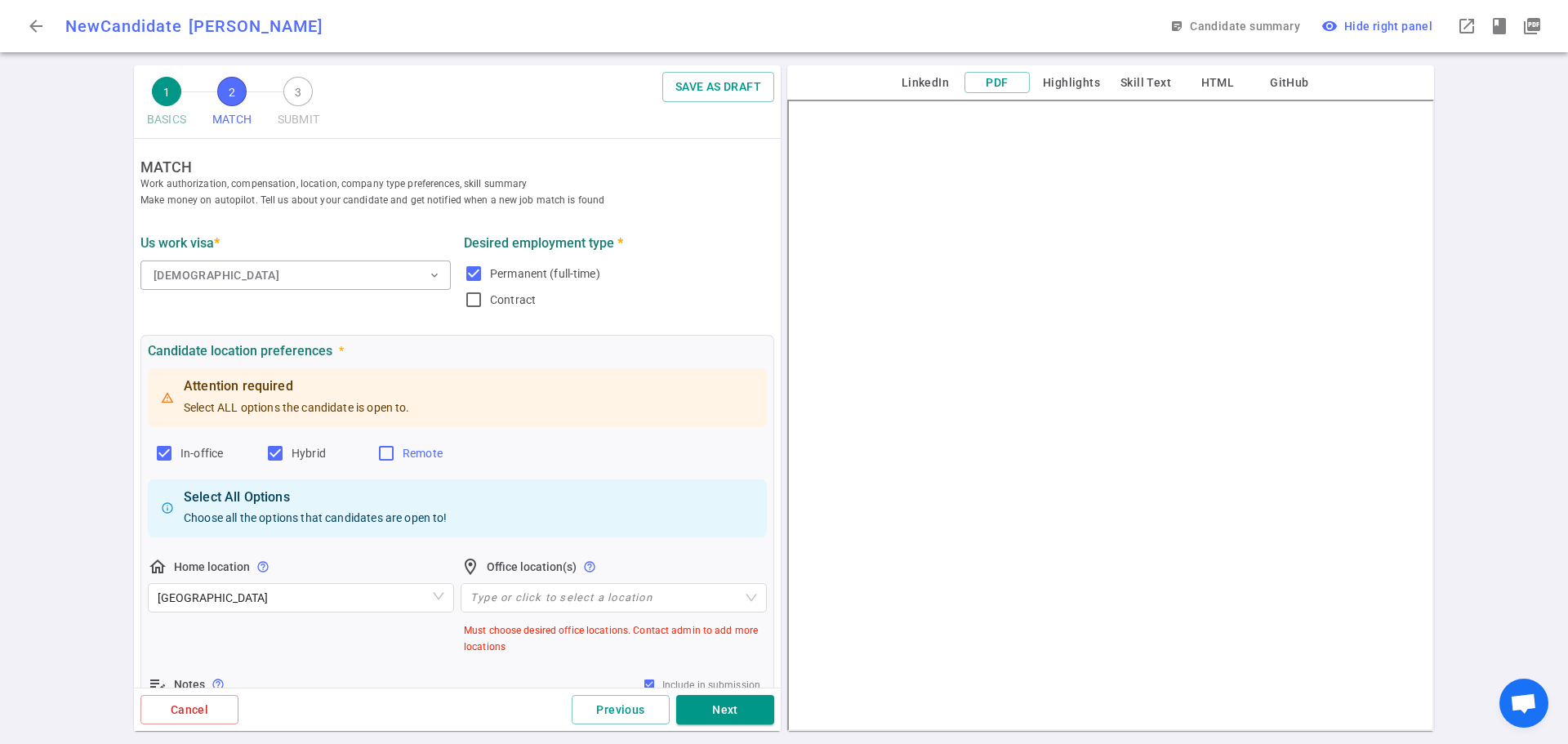
click at [387, 454] on input "Remote" at bounding box center [386, 453] width 20 height 20
checkbox input "true"
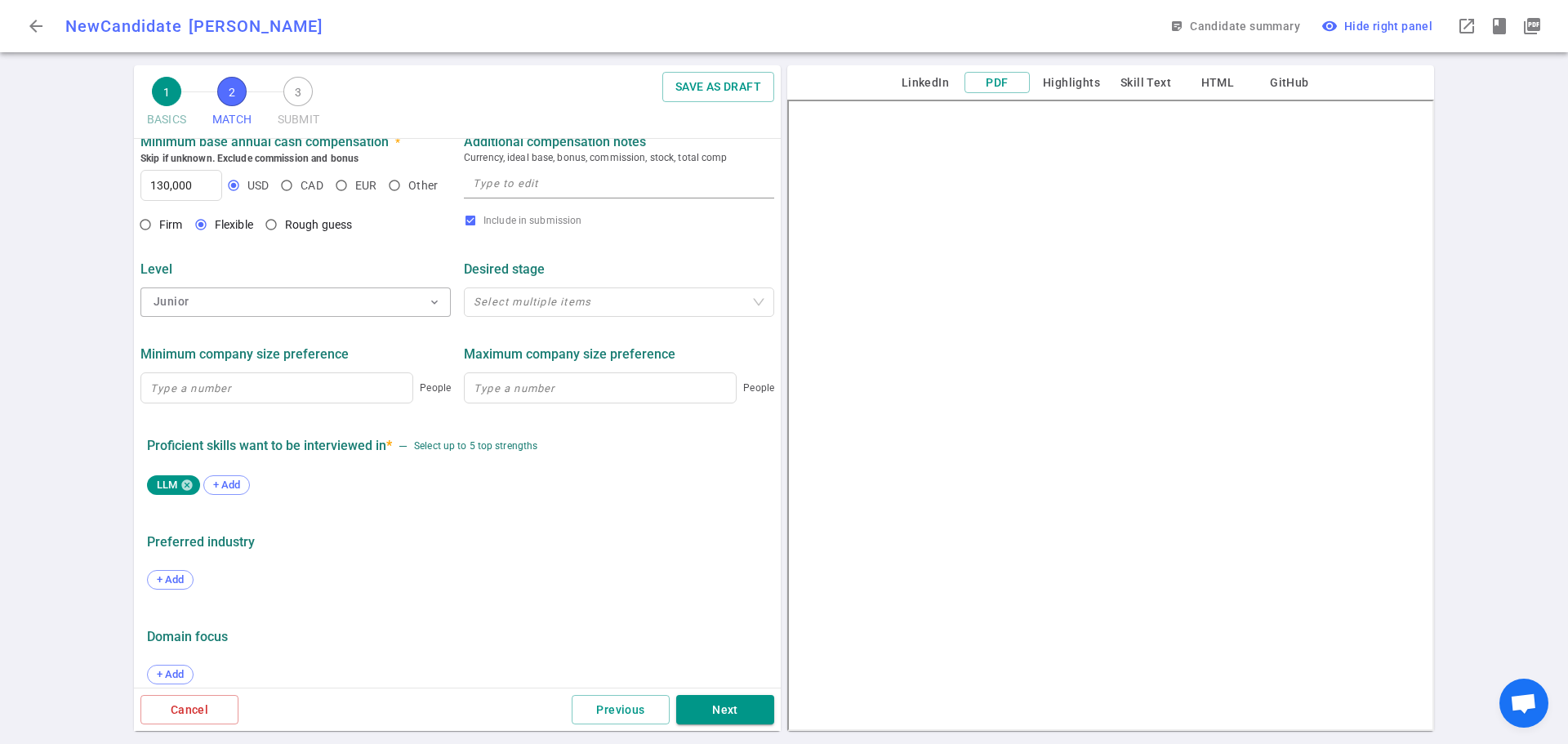
scroll to position [647, 0]
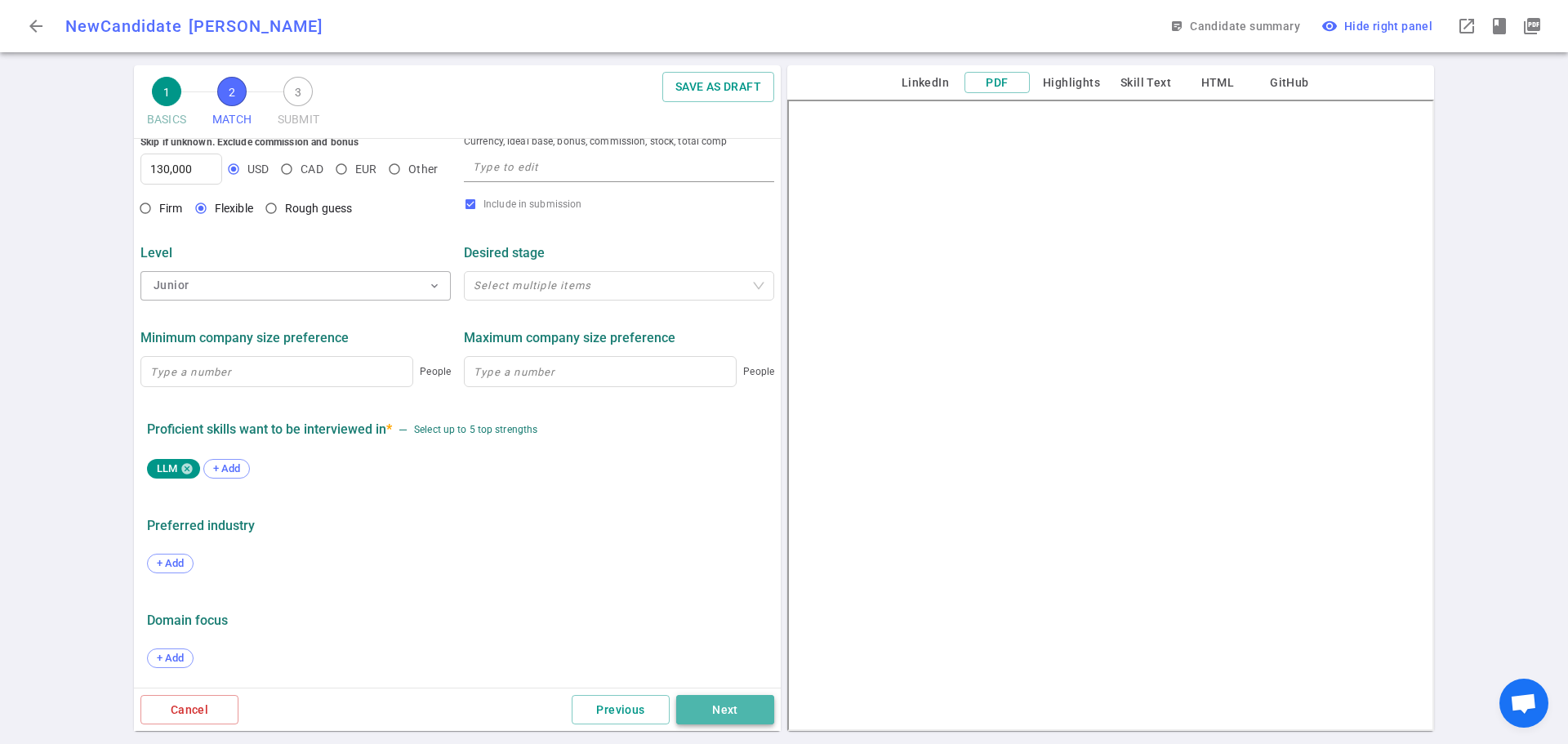
click at [718, 714] on button "Next" at bounding box center [725, 711] width 98 height 30
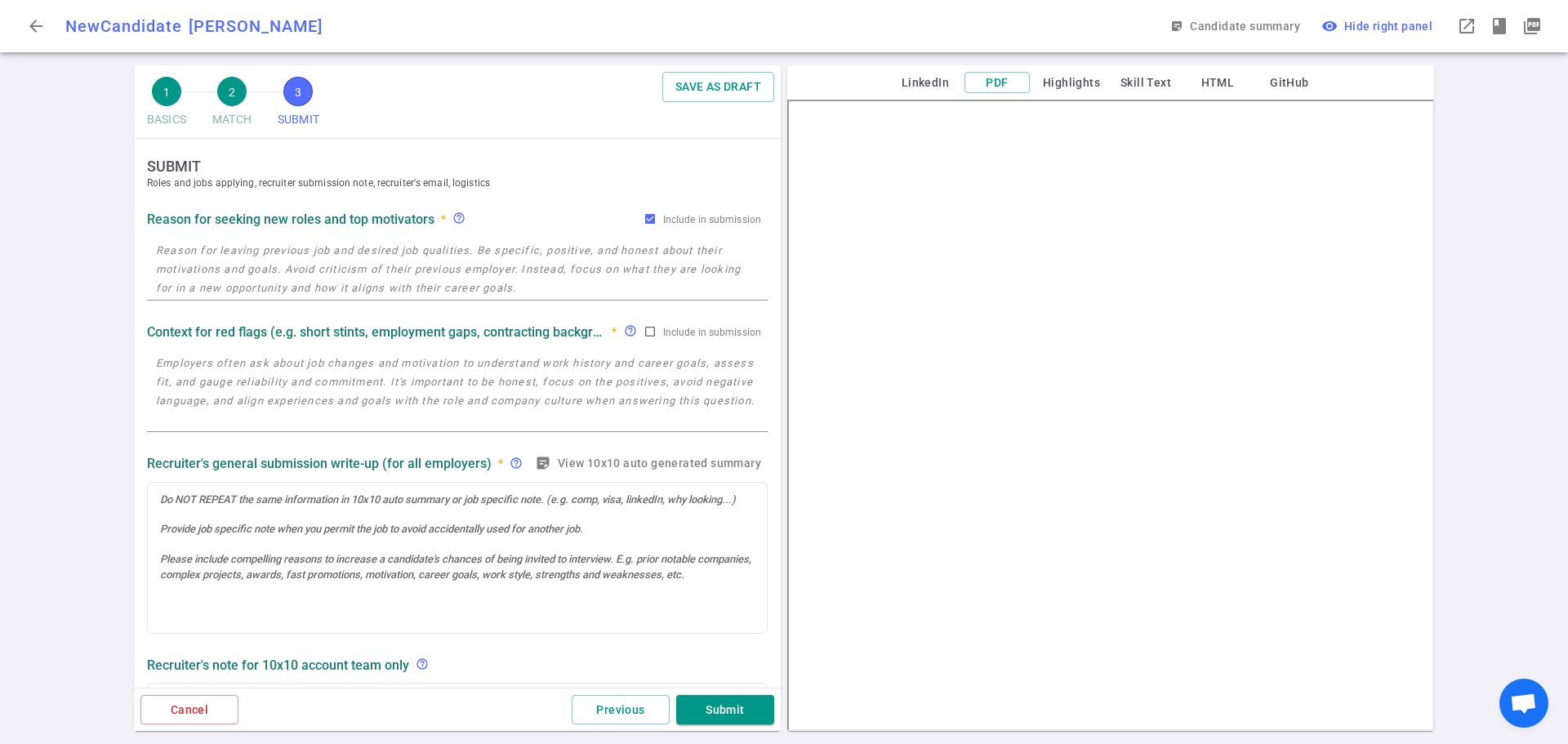
scroll to position [0, 0]
click at [244, 263] on textarea at bounding box center [458, 269] width 603 height 56
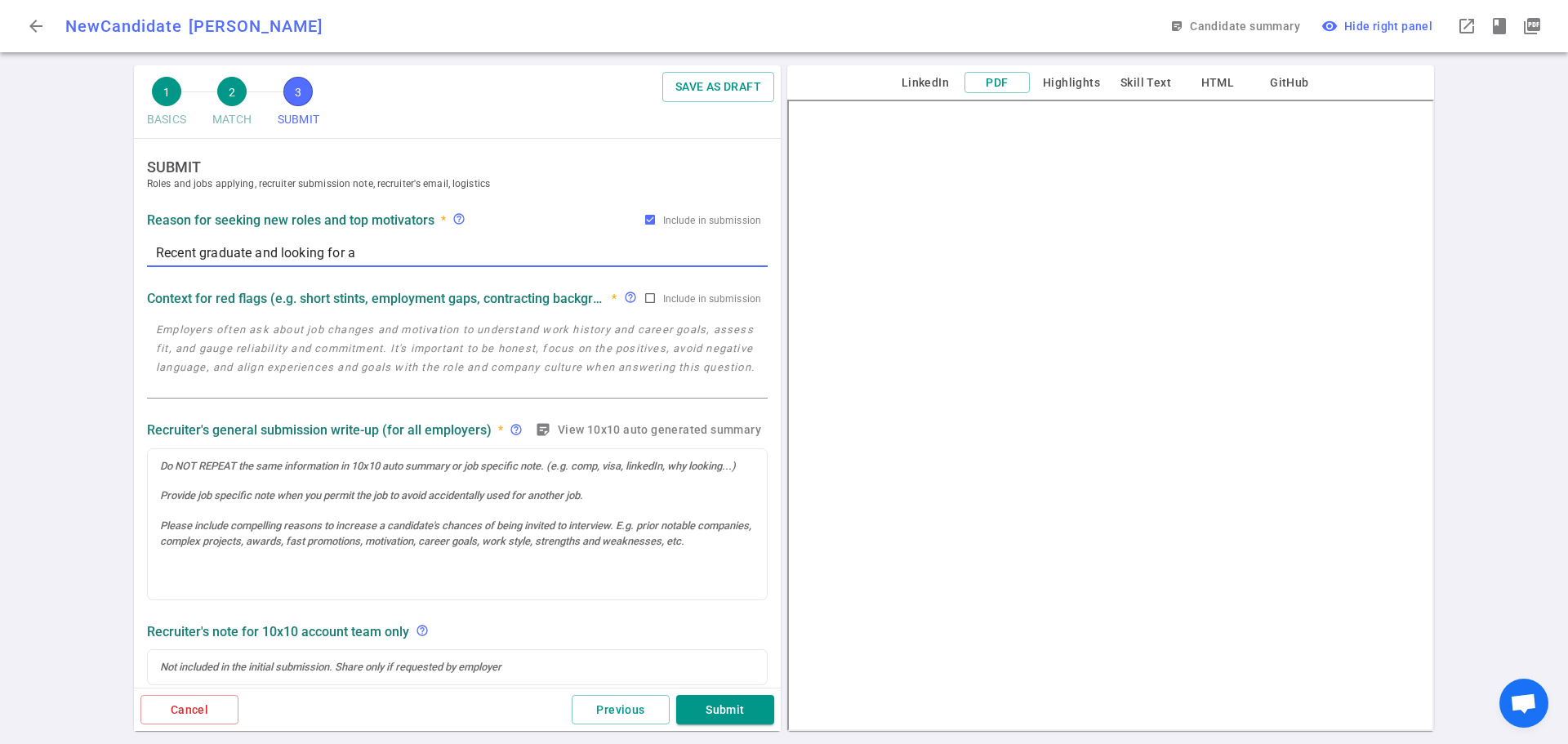
click at [390, 252] on textarea "Recent graduate and looking for a" at bounding box center [458, 253] width 603 height 19
type textarea "Recent graduate and looking for a new role. Has some later round interview stag…"
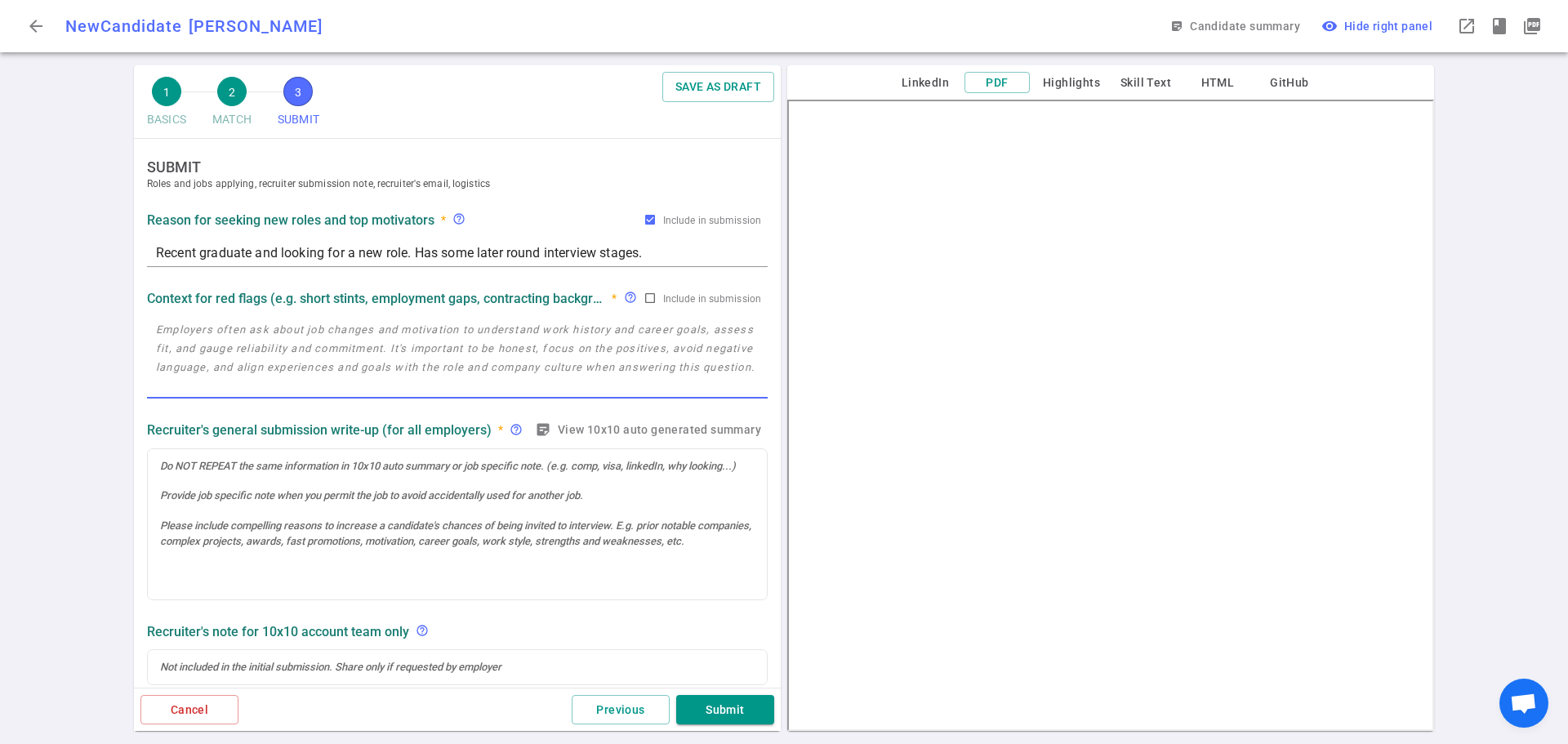
click at [208, 338] on textarea at bounding box center [458, 357] width 603 height 75
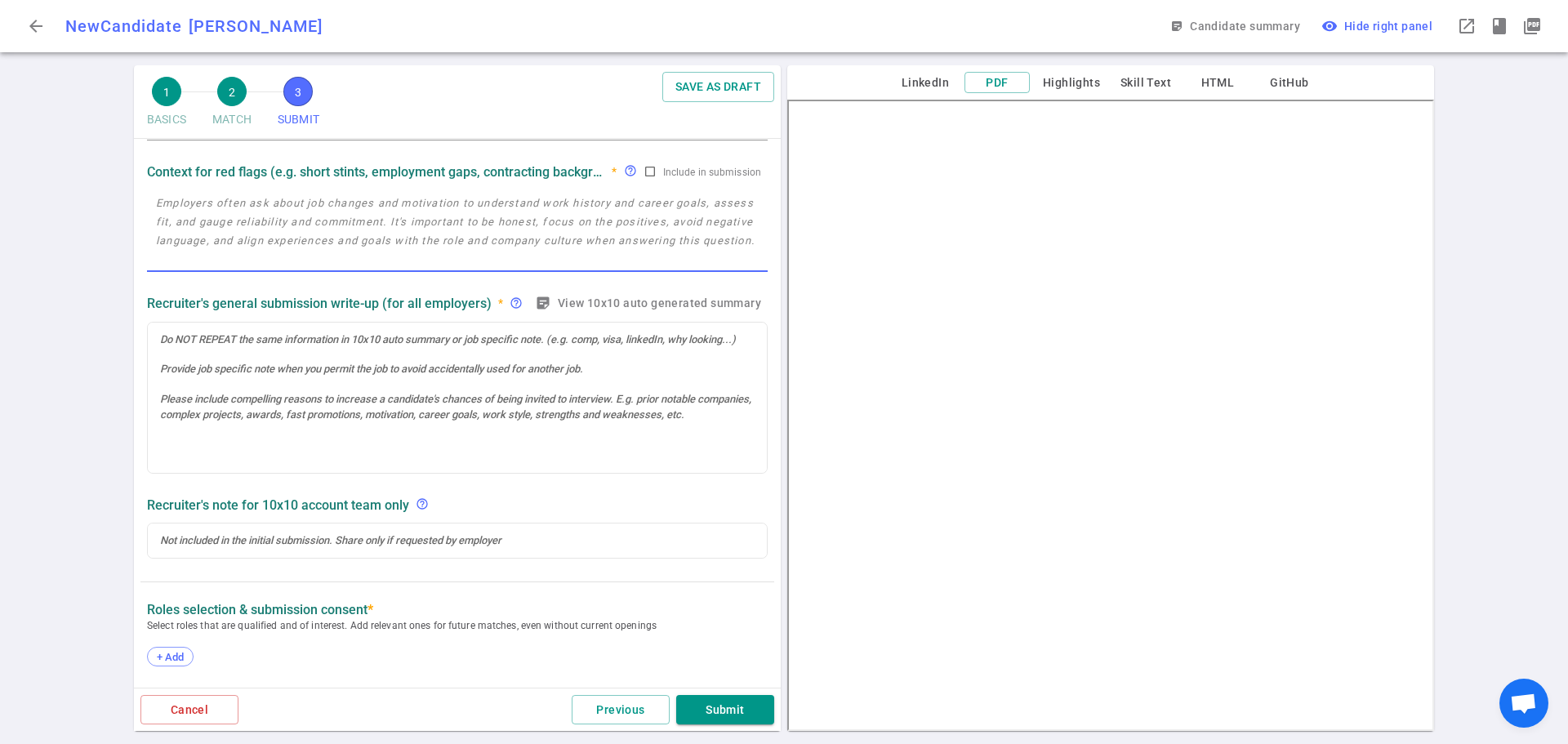
scroll to position [163, 0]
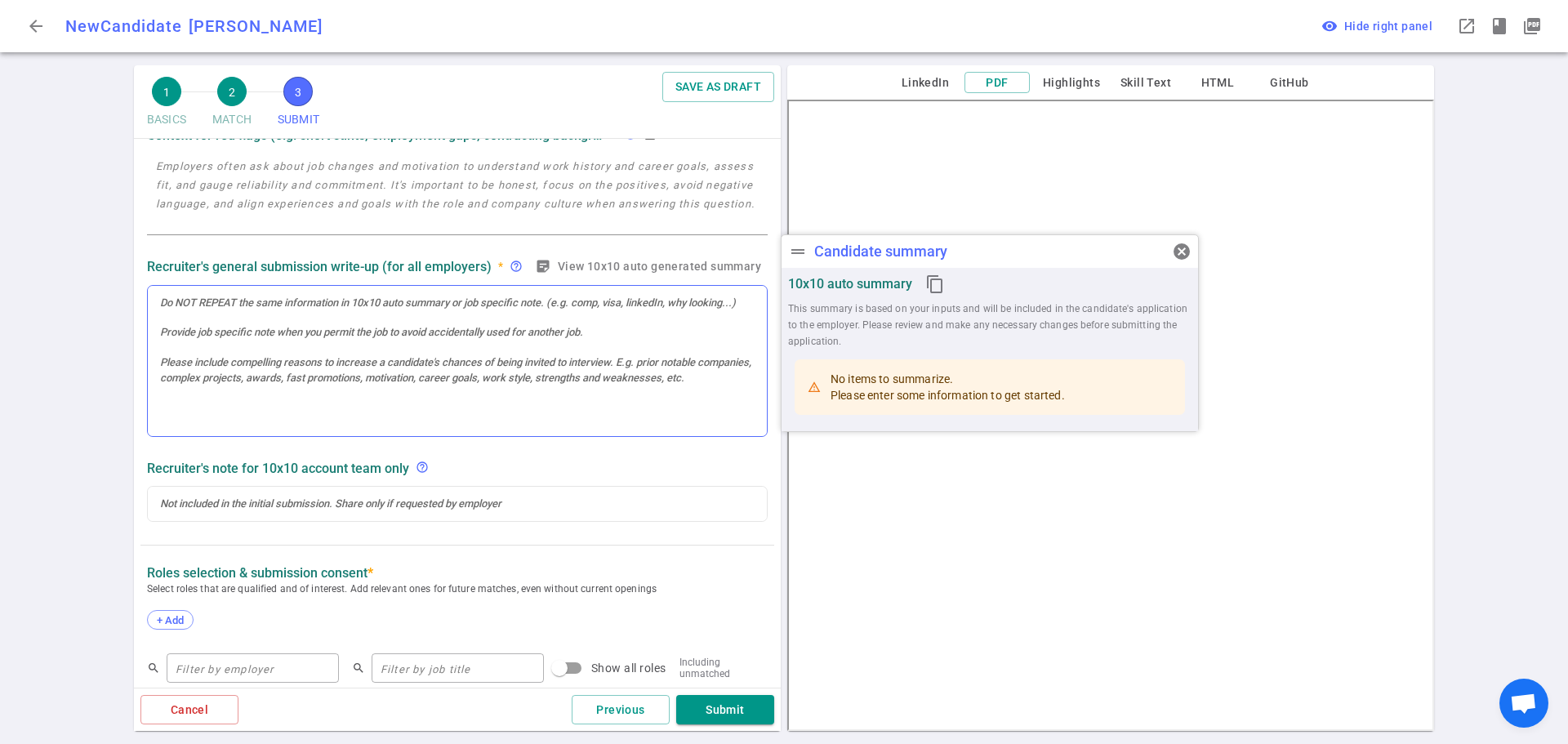
click at [225, 328] on div at bounding box center [457, 361] width 619 height 151
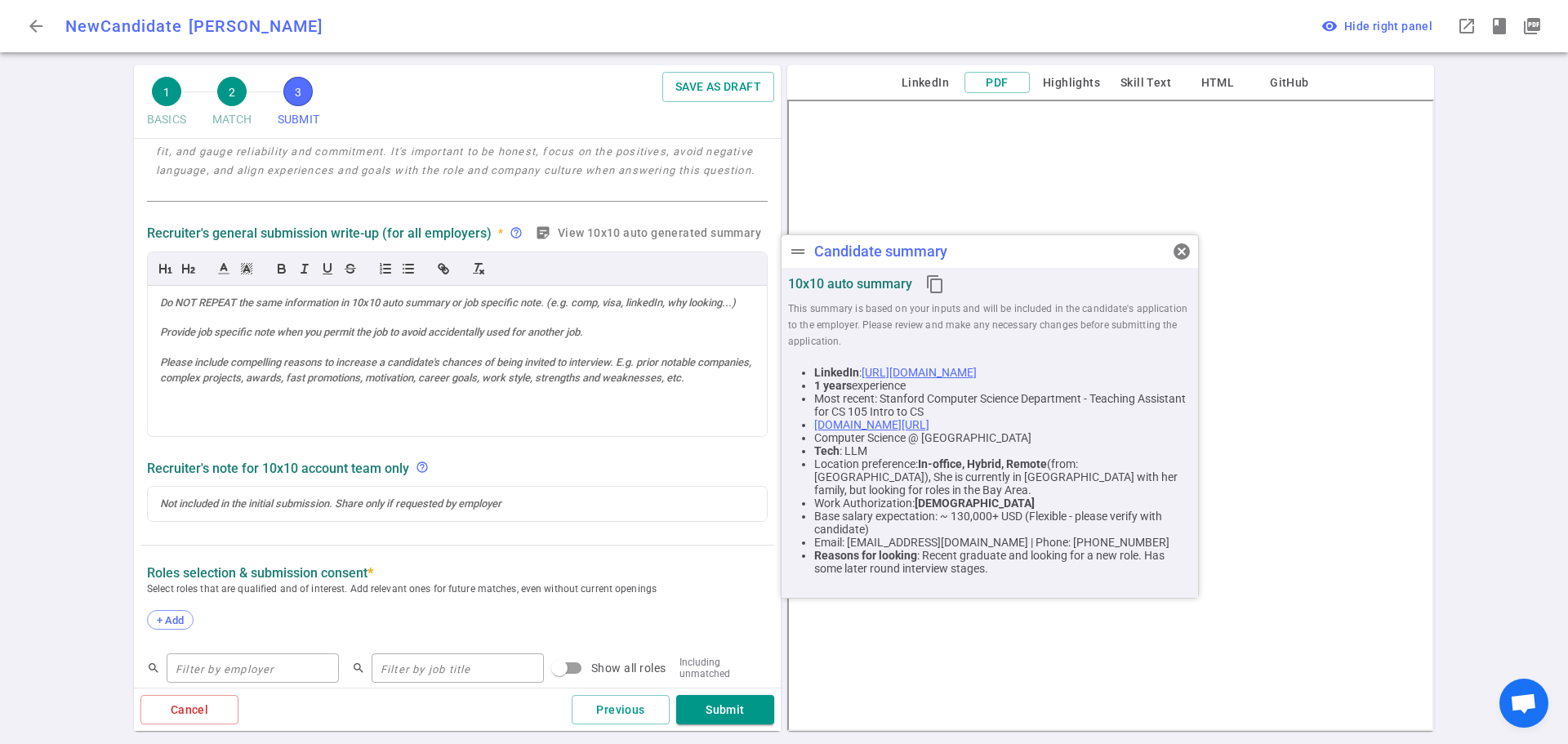
click at [935, 280] on icon "content_copy" at bounding box center [935, 284] width 20 height 20
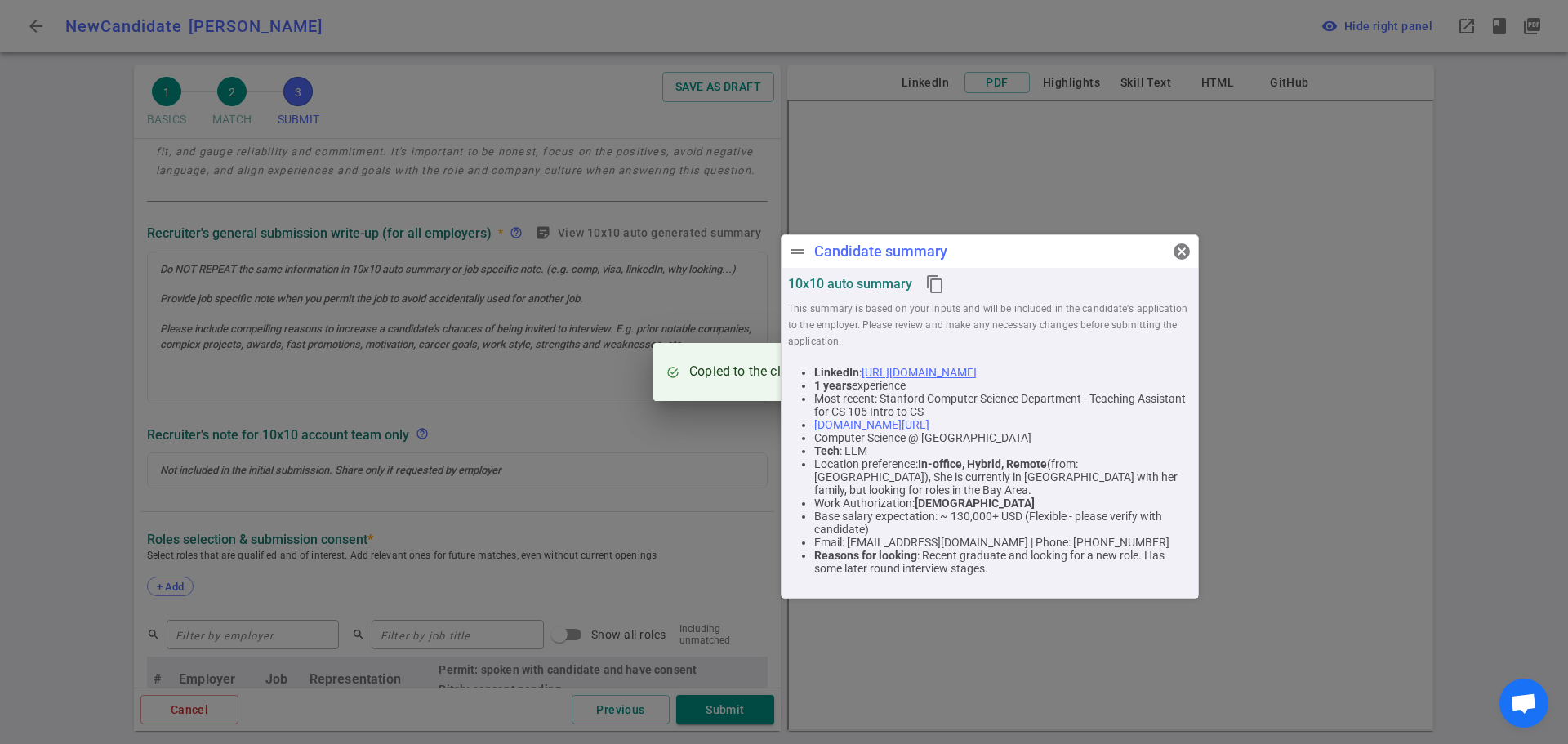
click at [508, 351] on div "Copied to the clipboard" at bounding box center [784, 372] width 1568 height 744
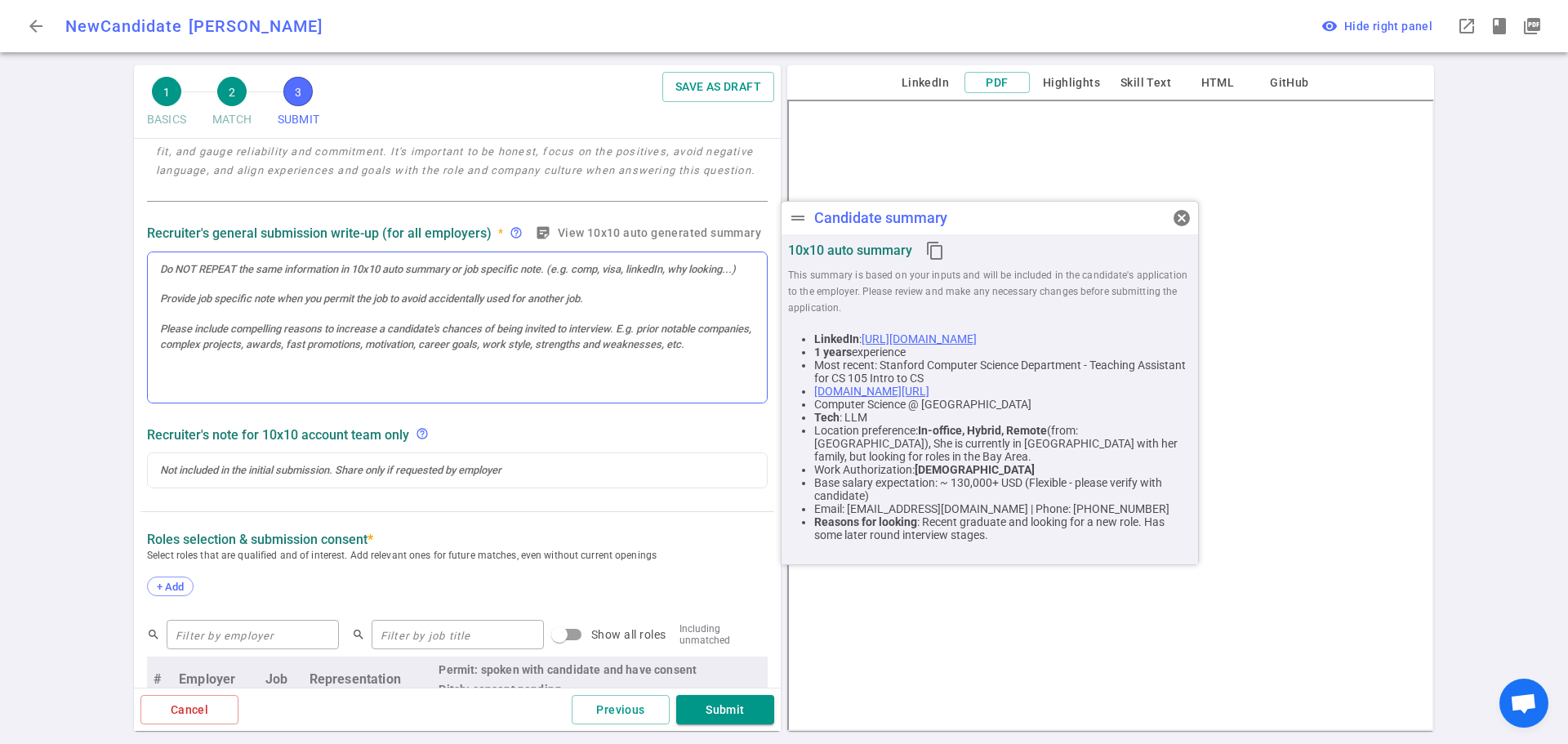
click at [435, 347] on div at bounding box center [457, 327] width 619 height 151
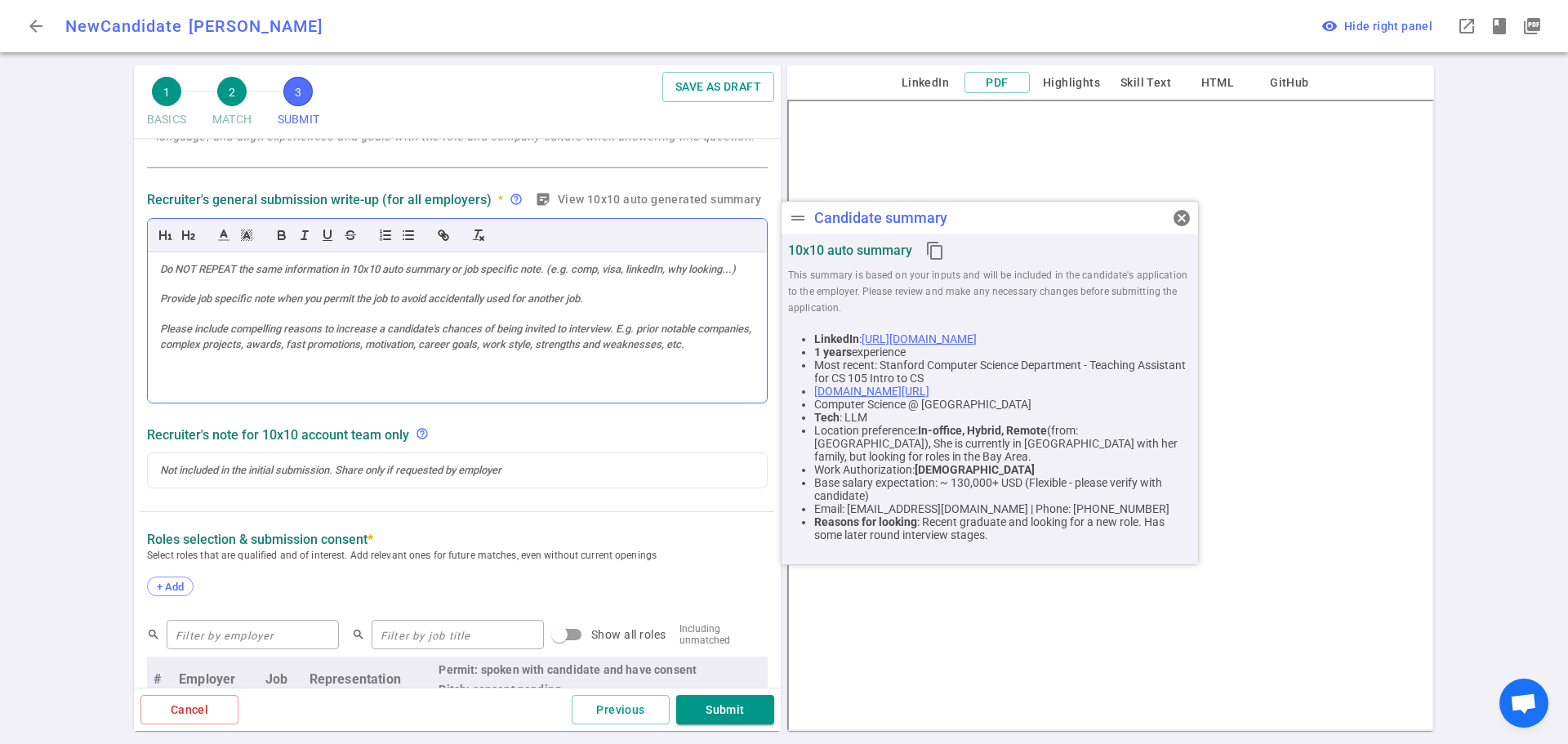
click at [258, 308] on div at bounding box center [457, 327] width 619 height 151
click at [74, 368] on div "1 BASICS 2 MATCH 3 SUBMIT SAVE AS DRAFT SUBMIT Roles and jobs applying, recruit…" at bounding box center [784, 405] width 1568 height 679
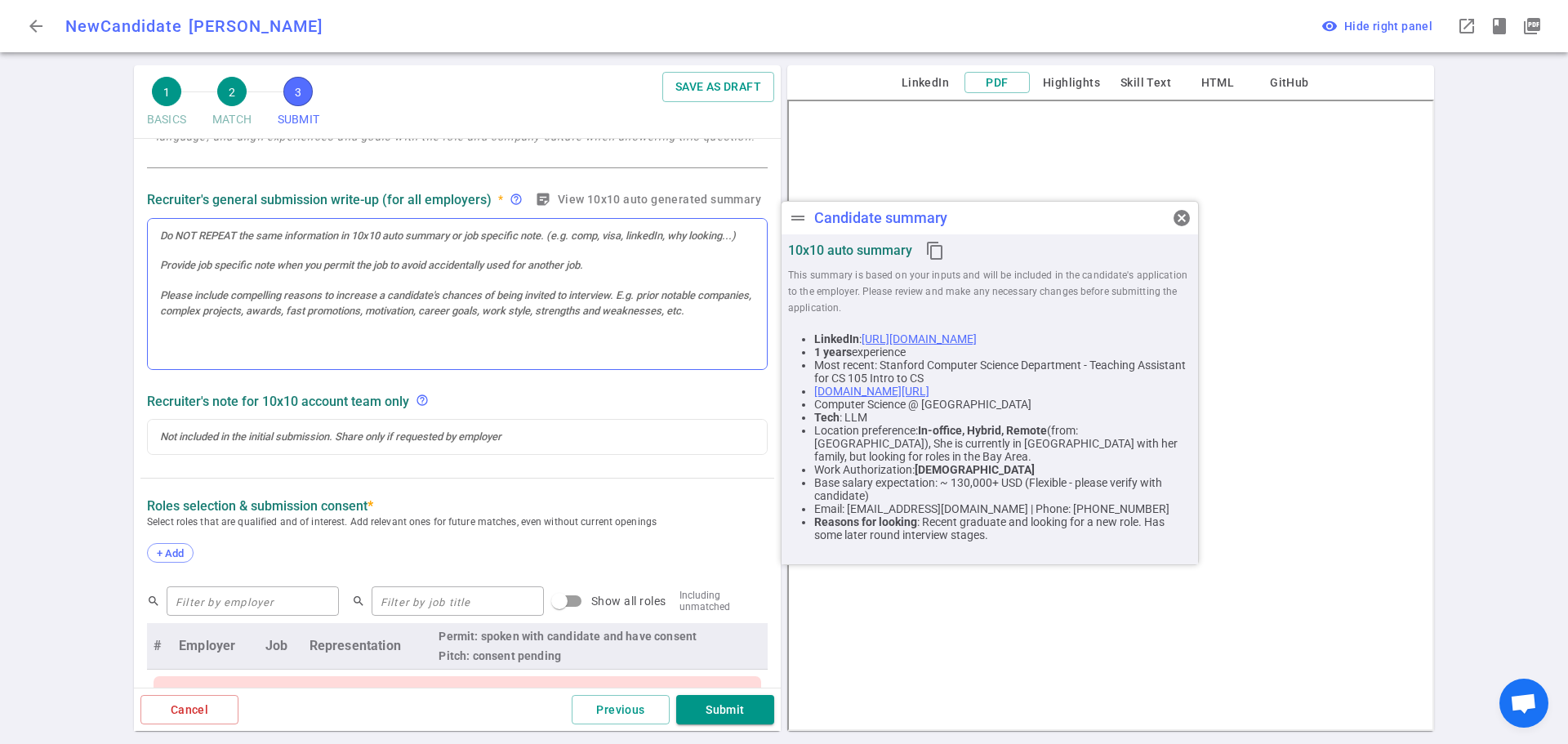
click at [369, 282] on div at bounding box center [457, 294] width 619 height 151
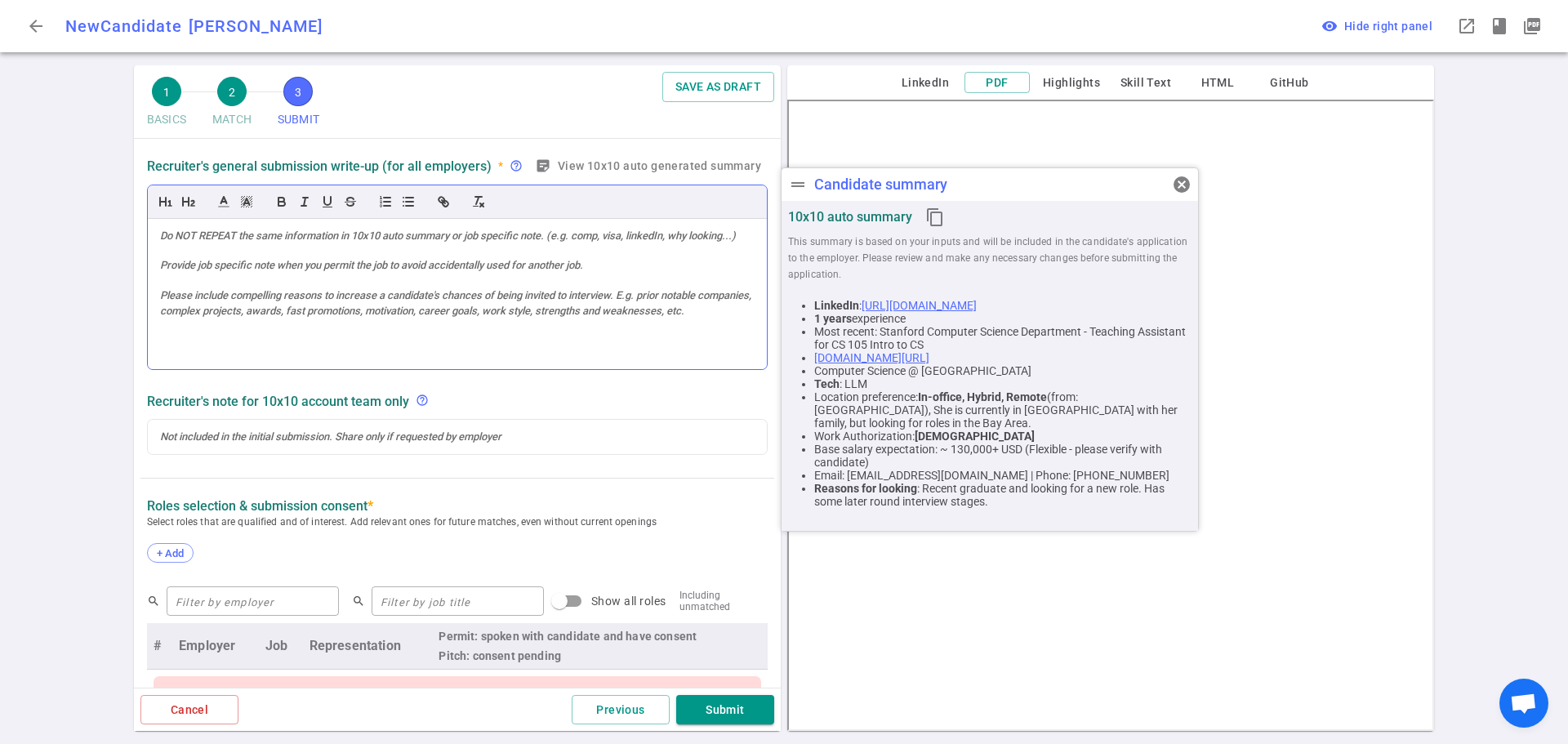
click at [415, 289] on div at bounding box center [457, 294] width 619 height 151
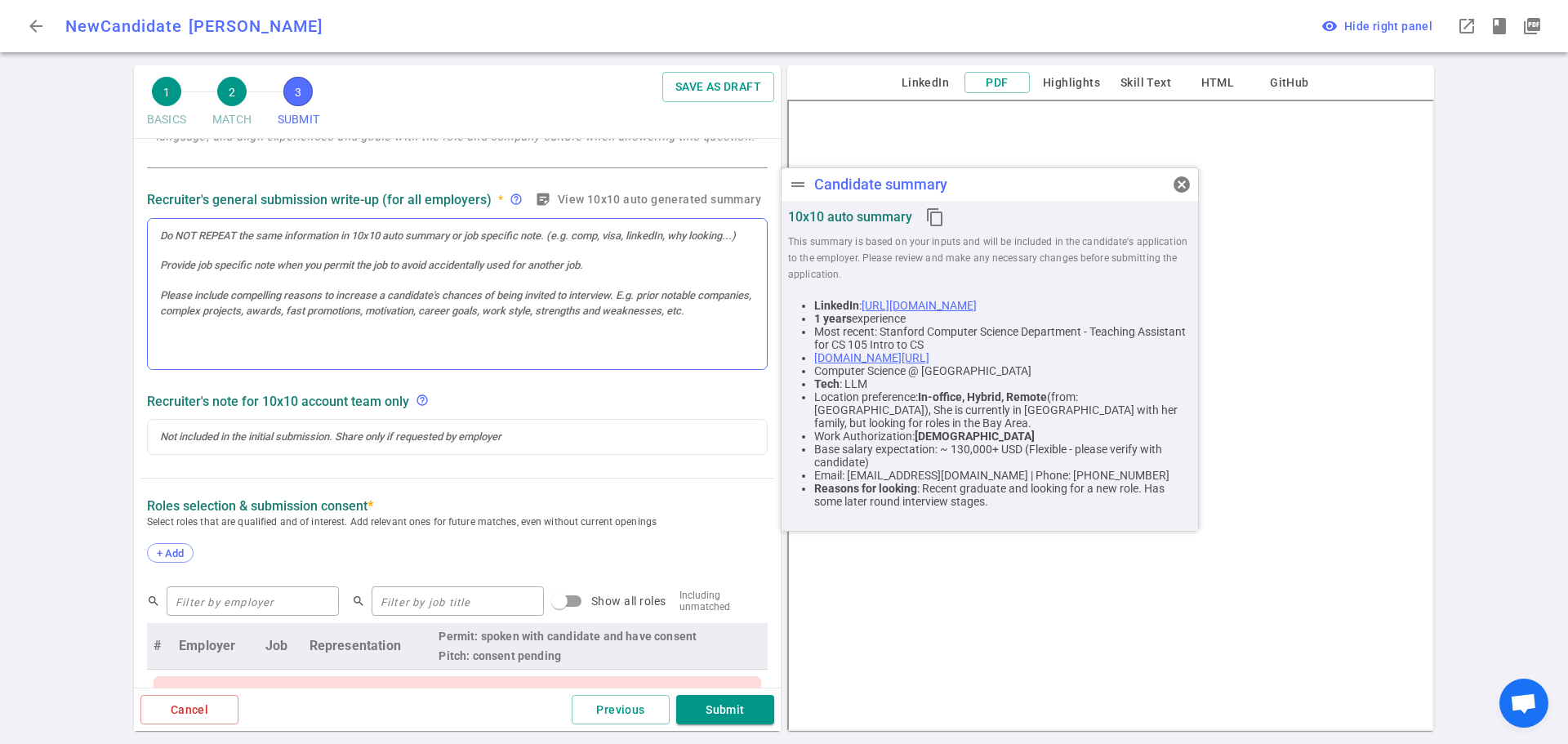
click at [346, 281] on div at bounding box center [457, 294] width 619 height 151
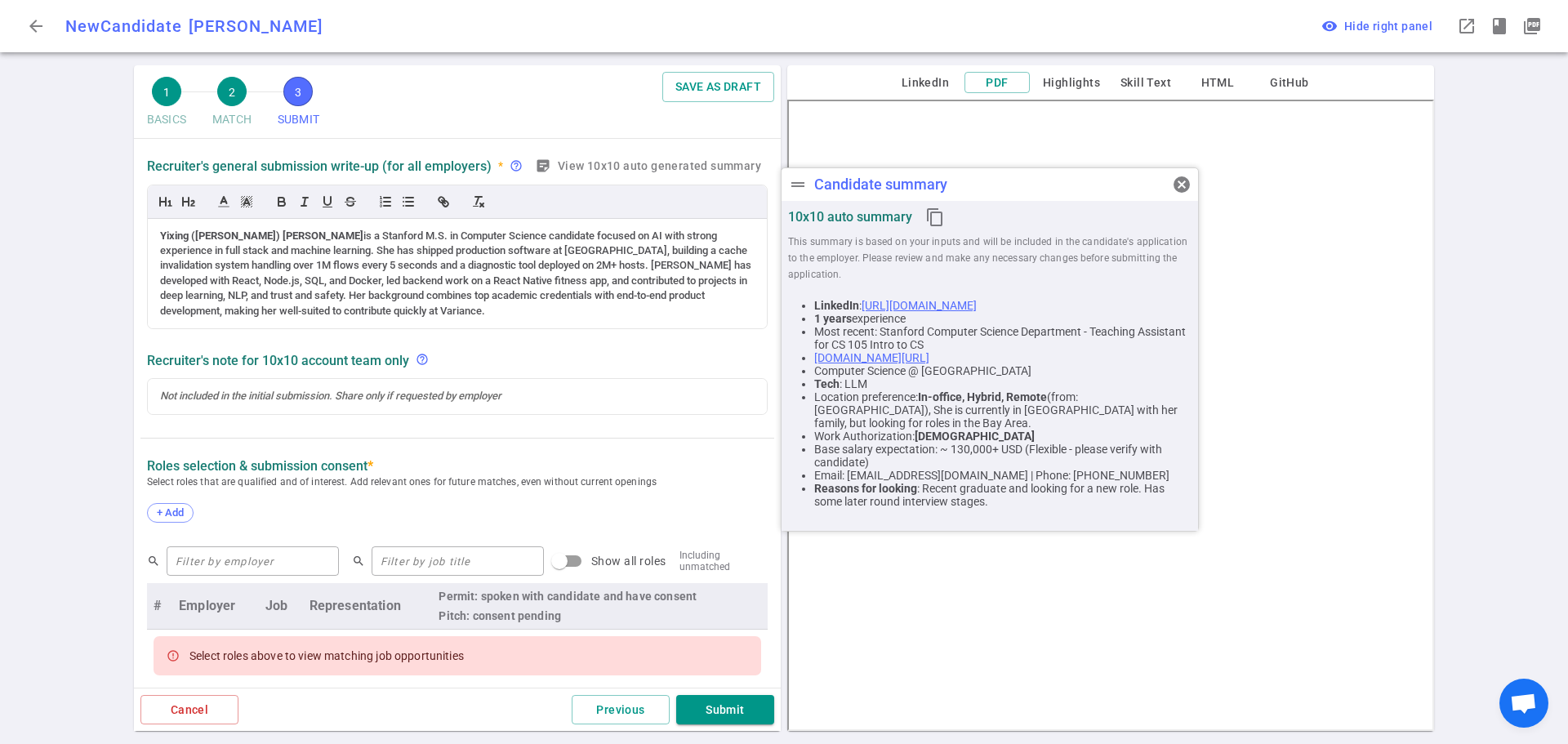
click at [102, 400] on div "1 BASICS 2 MATCH 3 SUBMIT SAVE AS DRAFT SUBMIT Roles and jobs applying, recruit…" at bounding box center [784, 405] width 1568 height 679
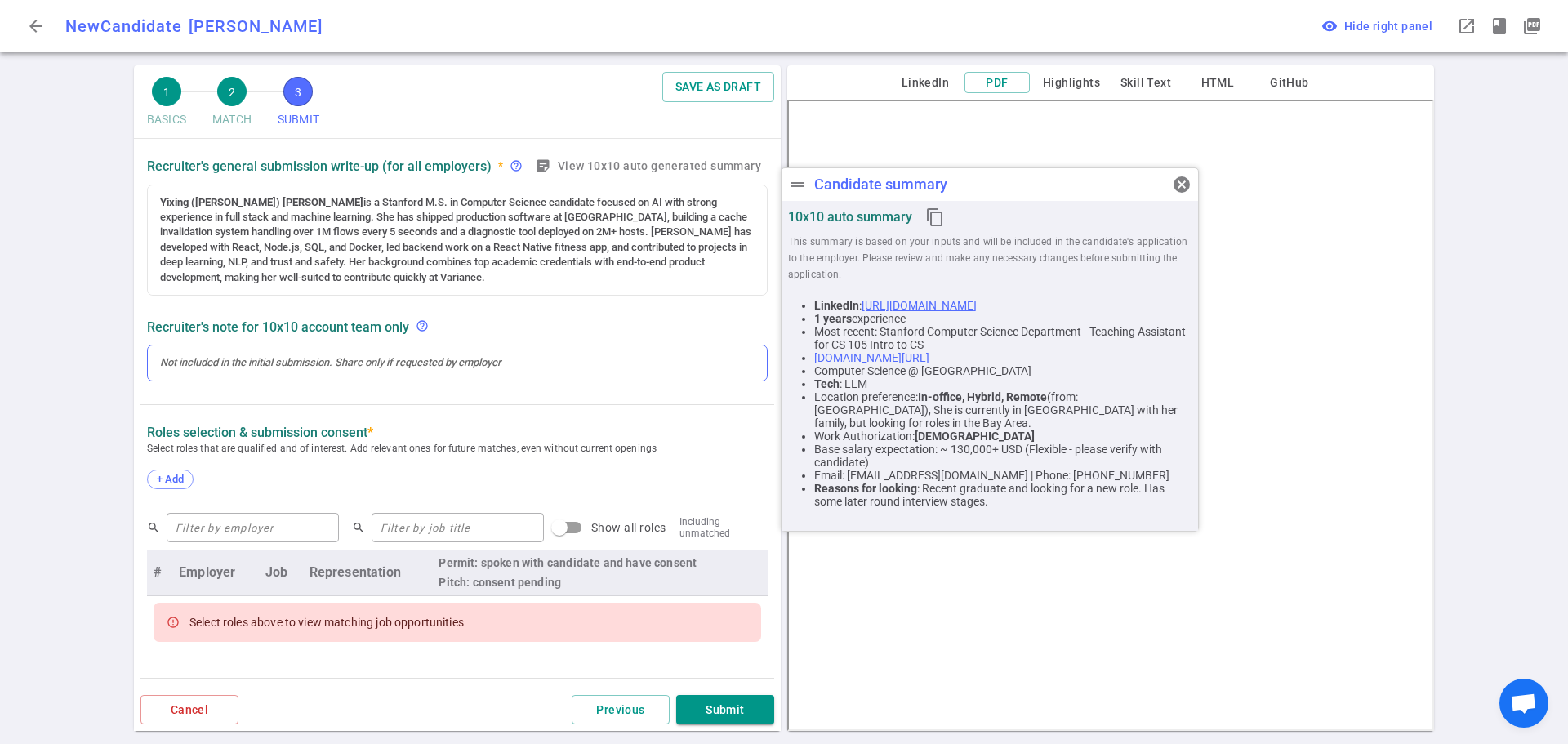
click at [220, 371] on div at bounding box center [458, 363] width 595 height 15
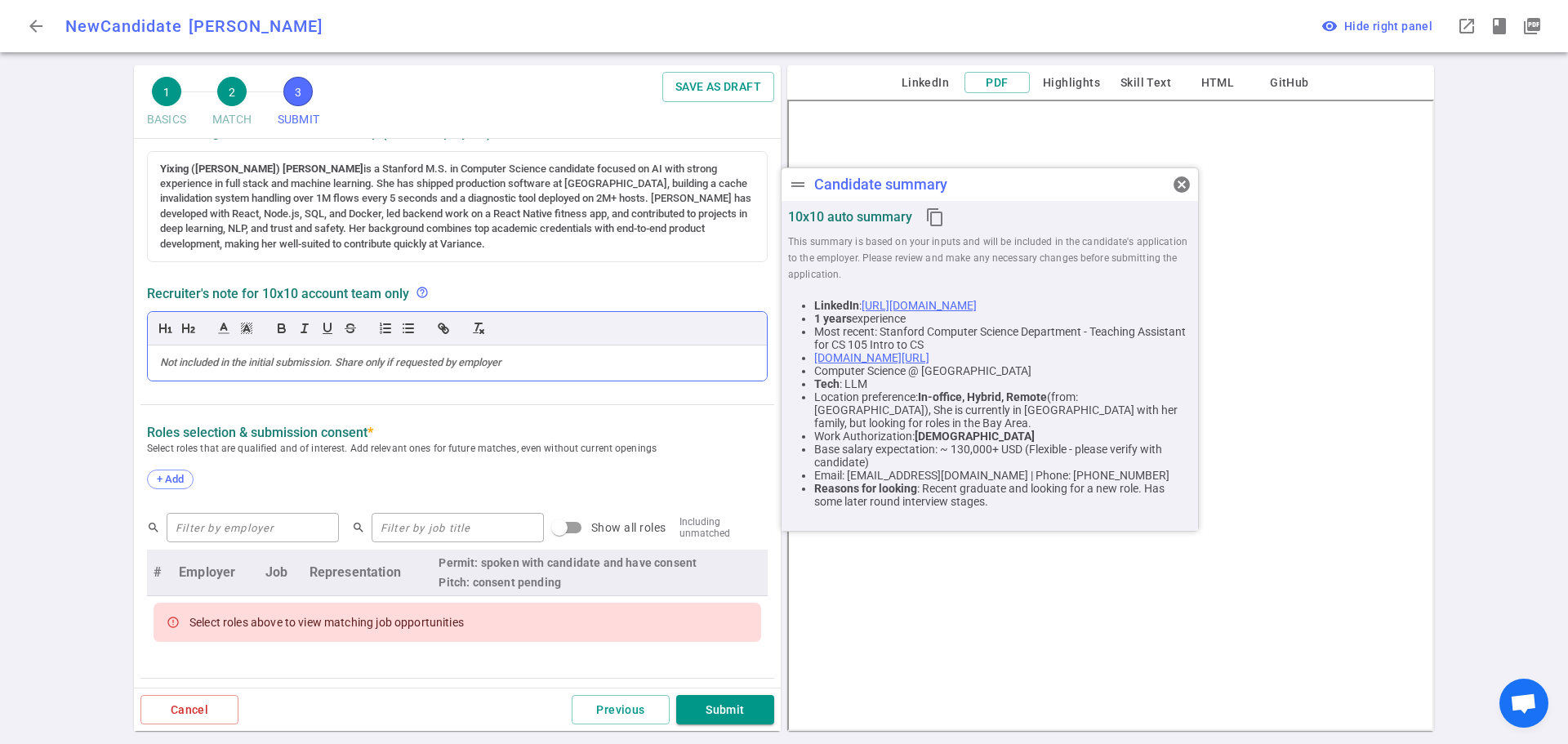
click at [252, 368] on div at bounding box center [458, 363] width 595 height 15
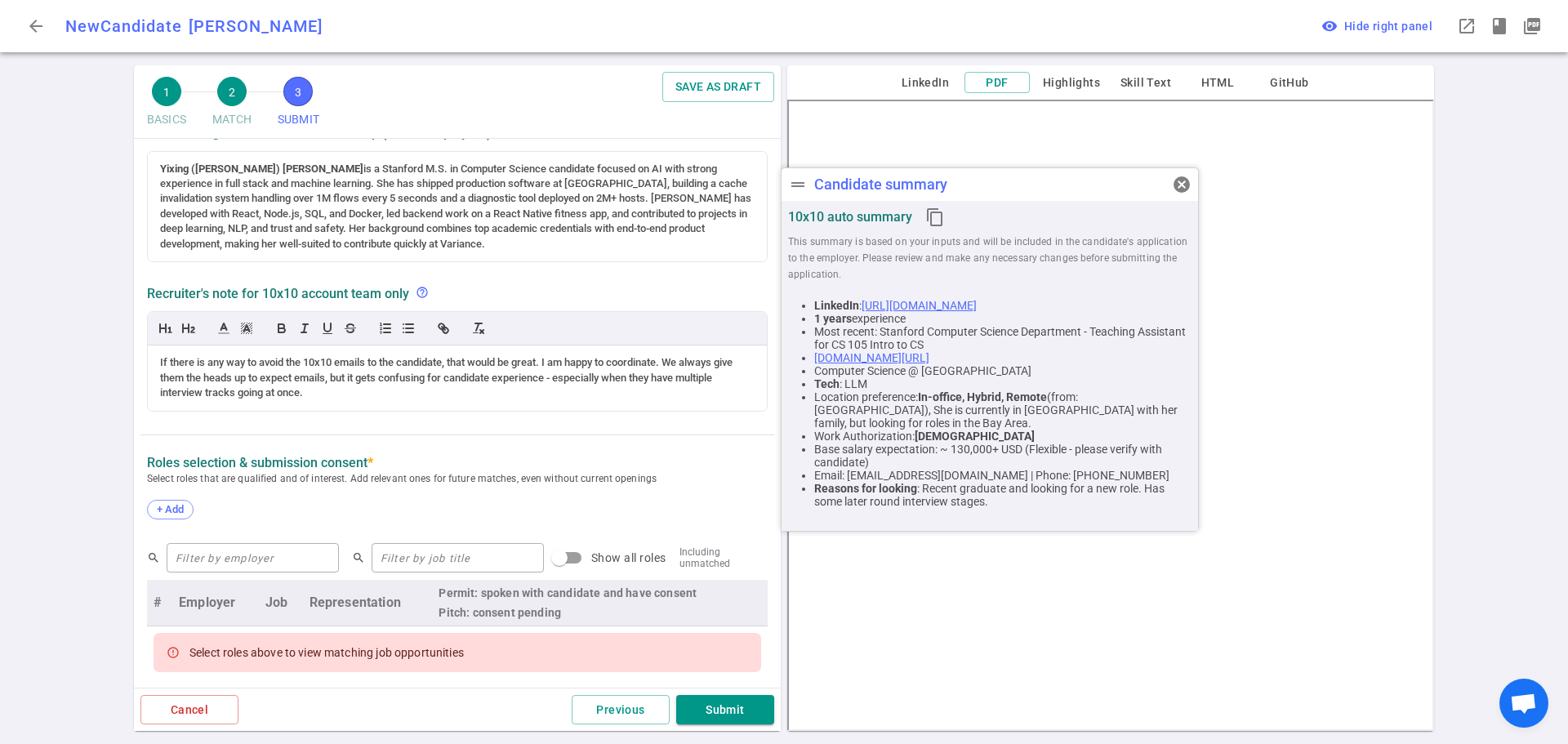
scroll to position [542, 0]
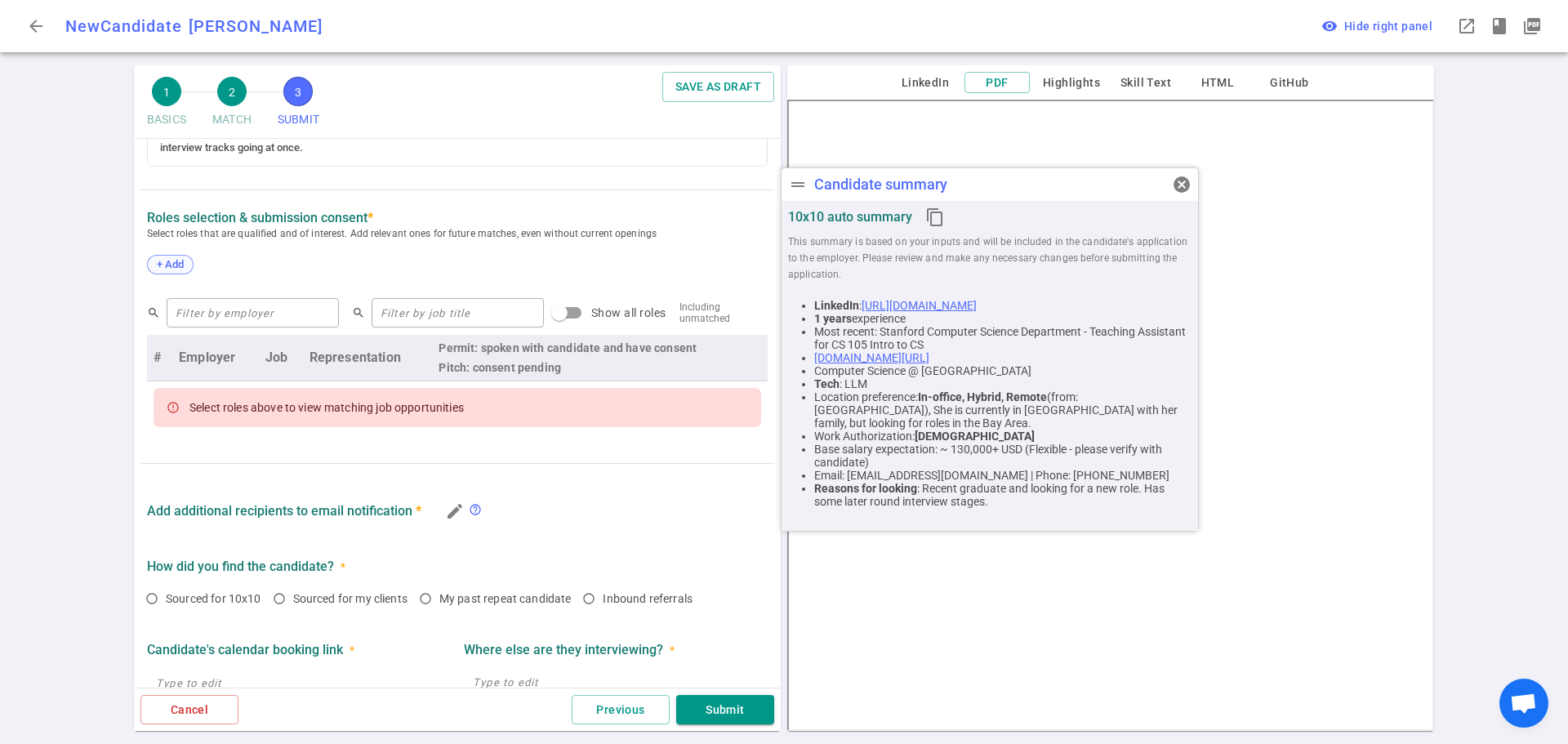
click at [181, 263] on span "+ Add" at bounding box center [170, 263] width 39 height 12
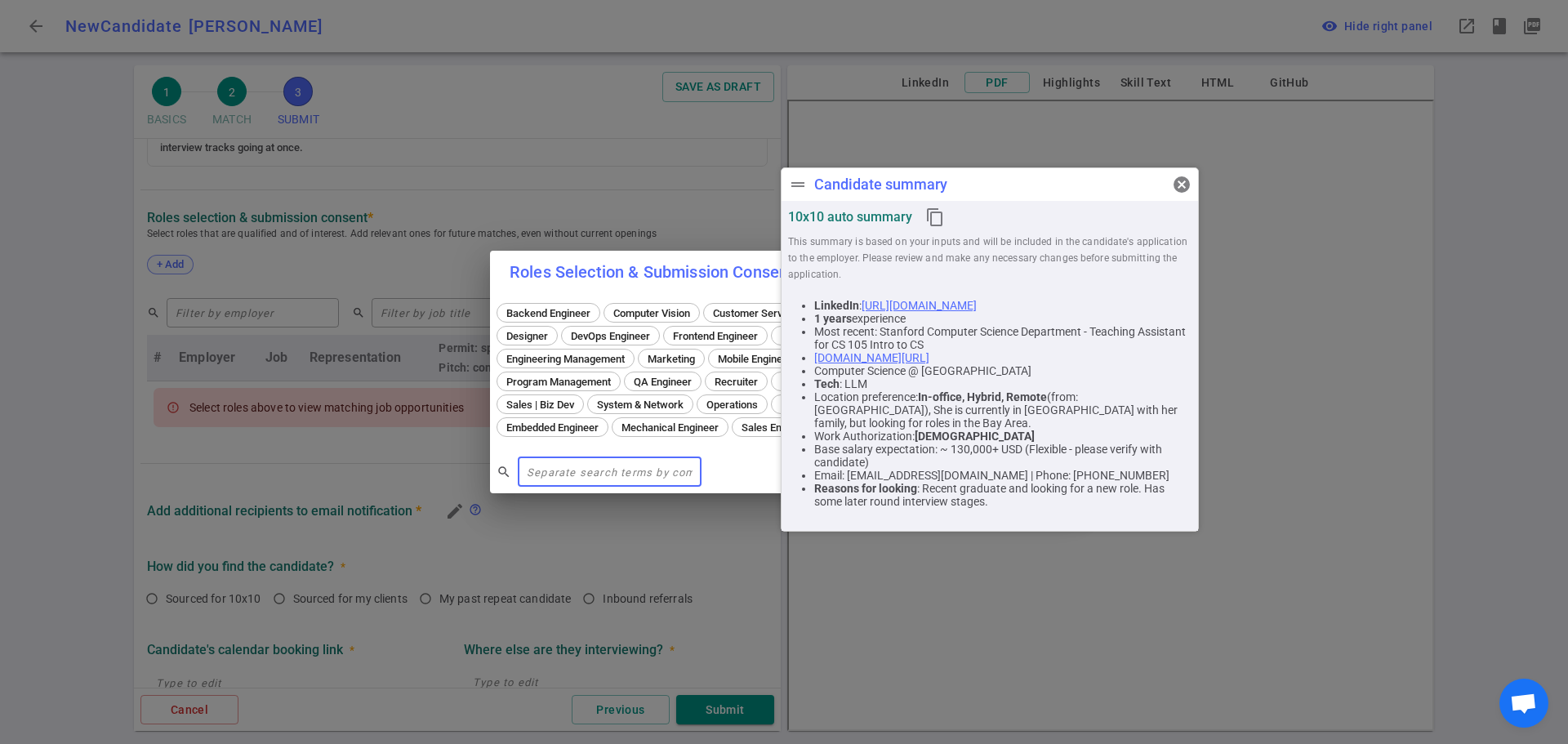
scroll to position [509, 0]
click at [1181, 184] on span "cancel" at bounding box center [1181, 184] width 20 height 20
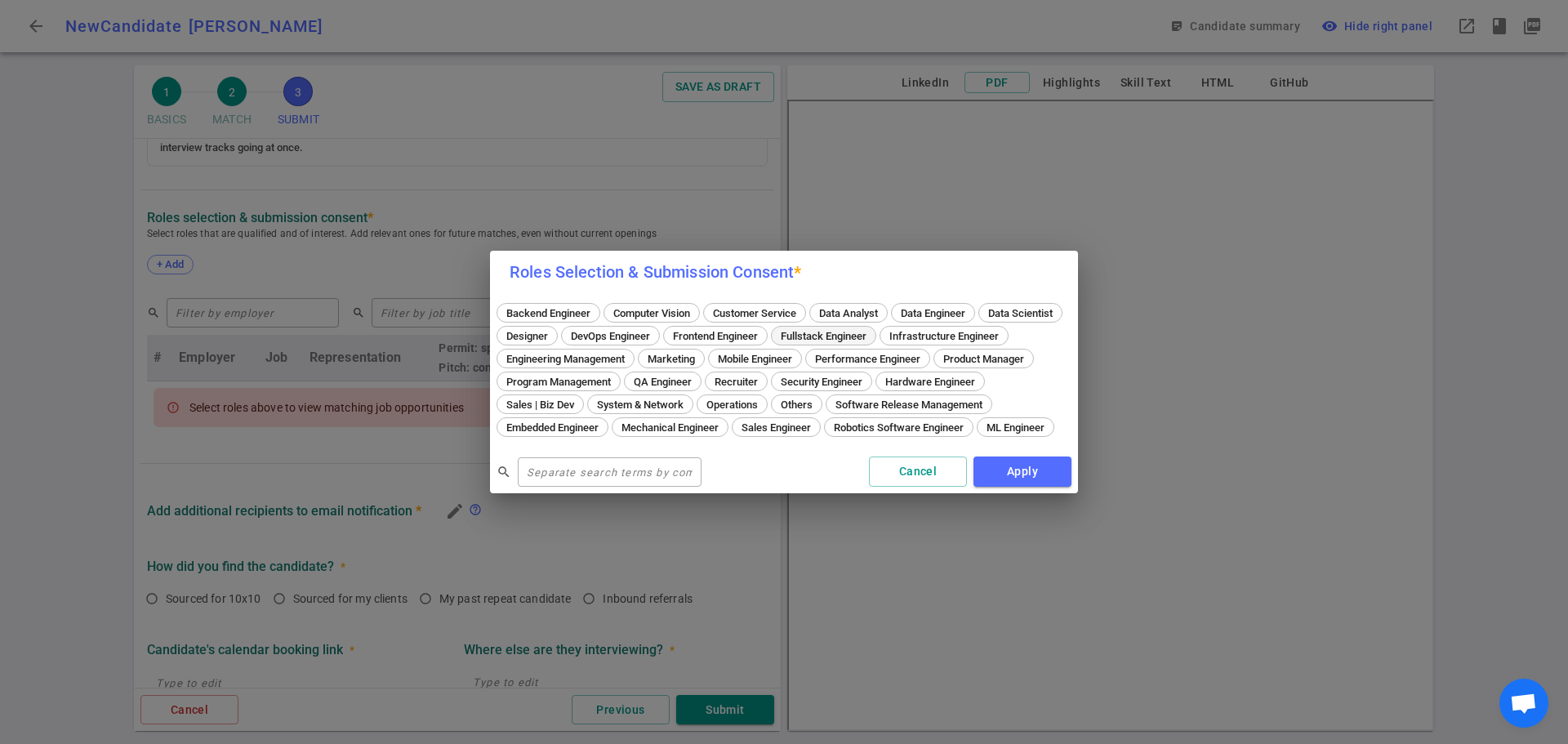
click at [873, 330] on span "Fullstack Engineer" at bounding box center [823, 336] width 98 height 12
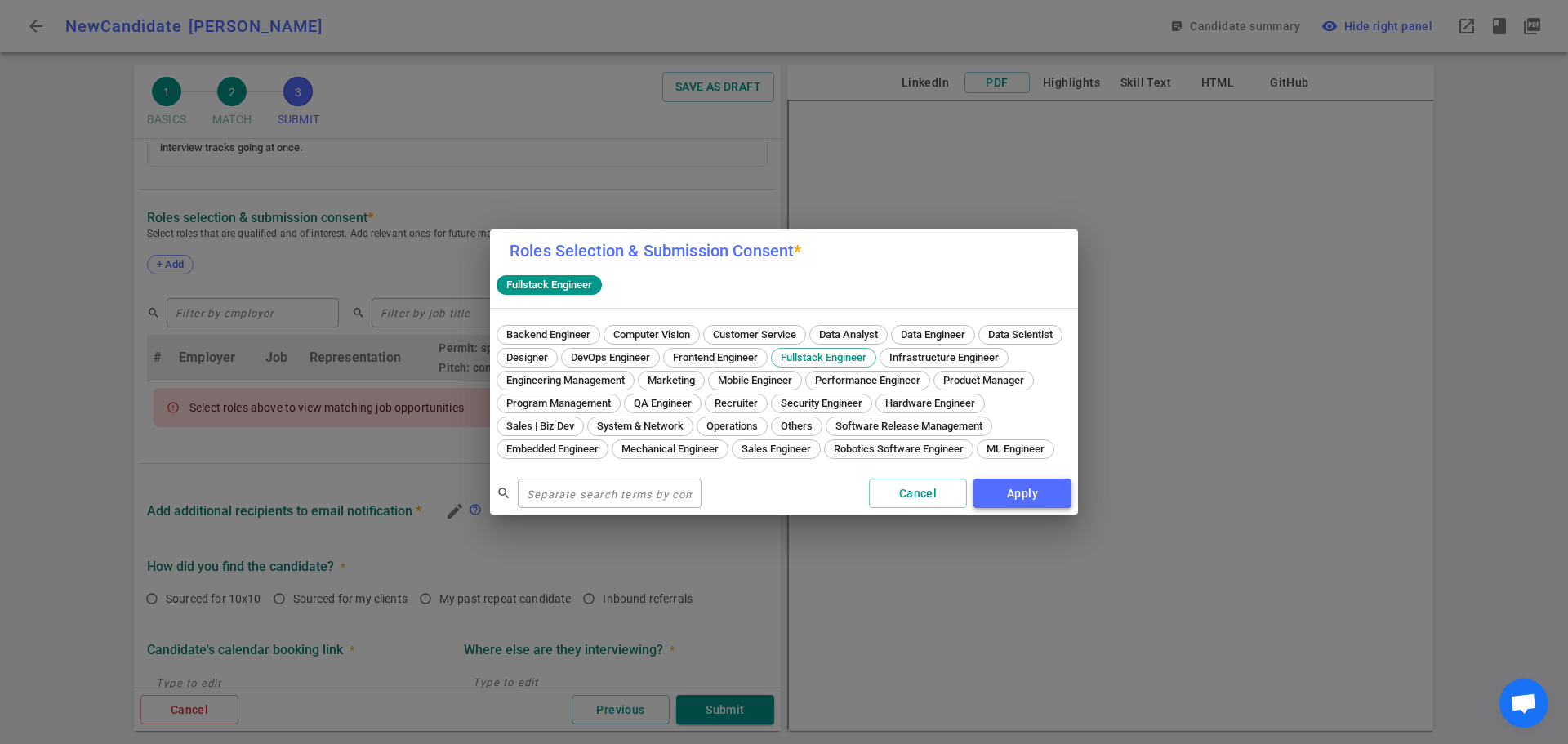
click at [1021, 500] on button "Apply" at bounding box center [1022, 494] width 98 height 30
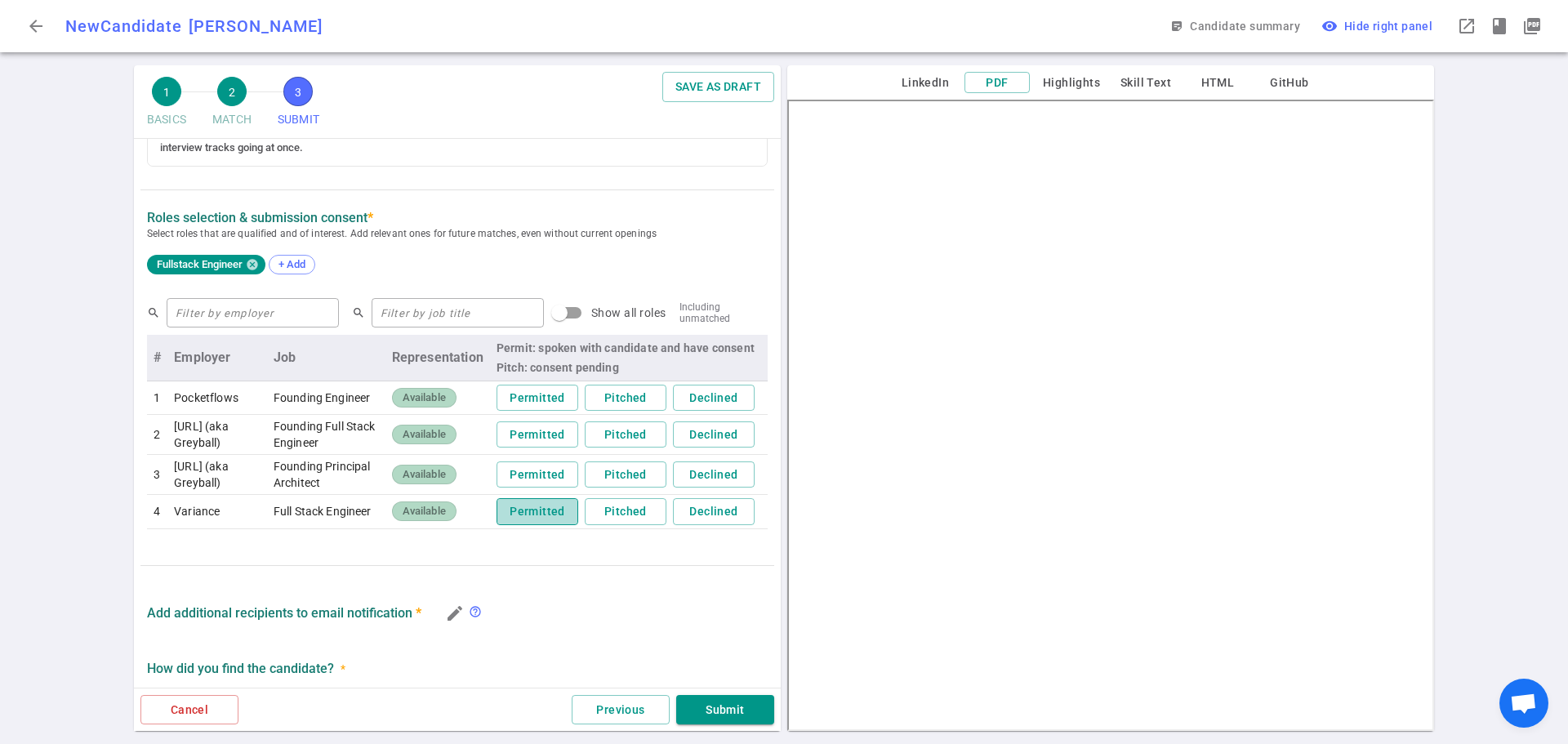
click at [530, 525] on button "Permitted" at bounding box center [537, 512] width 81 height 27
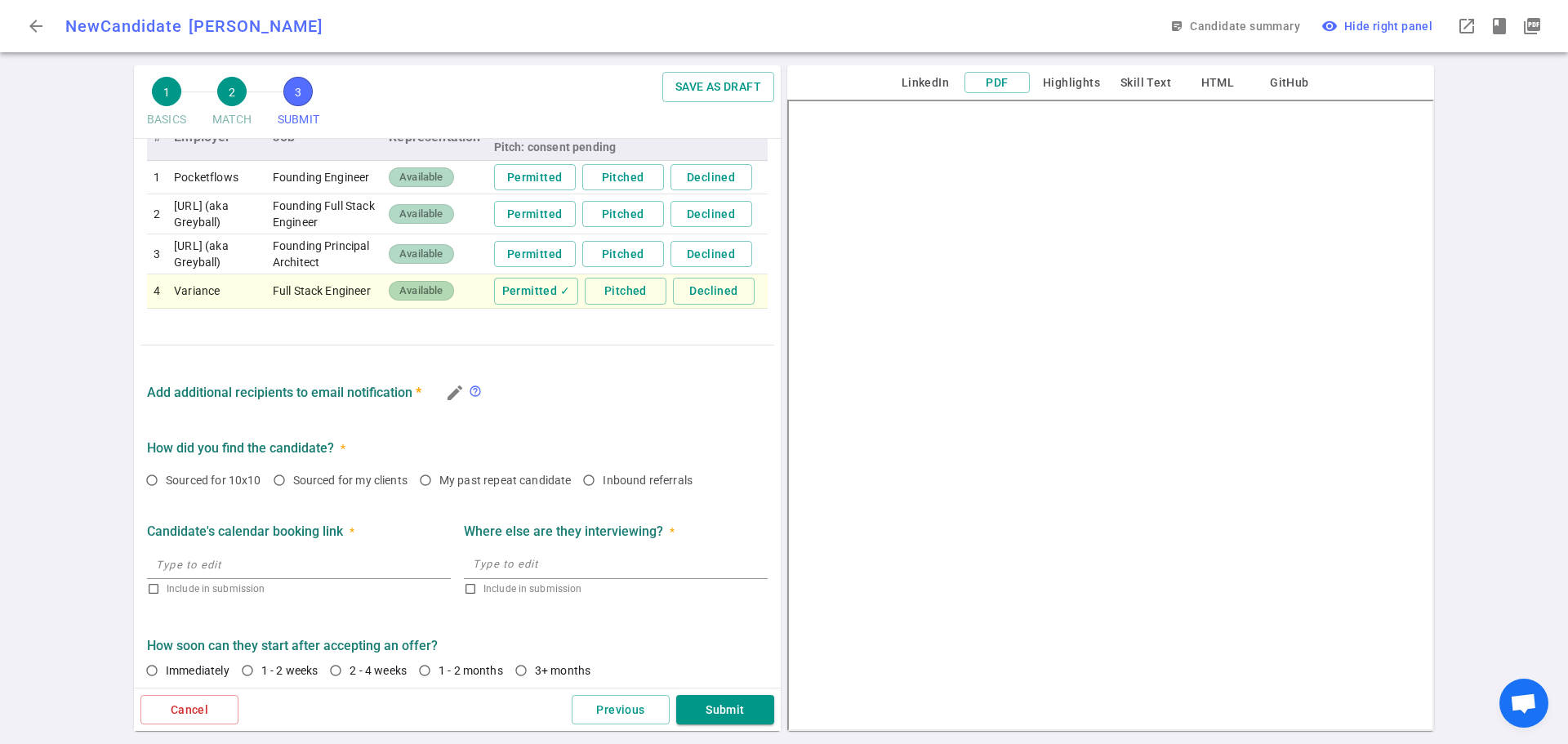
scroll to position [754, 0]
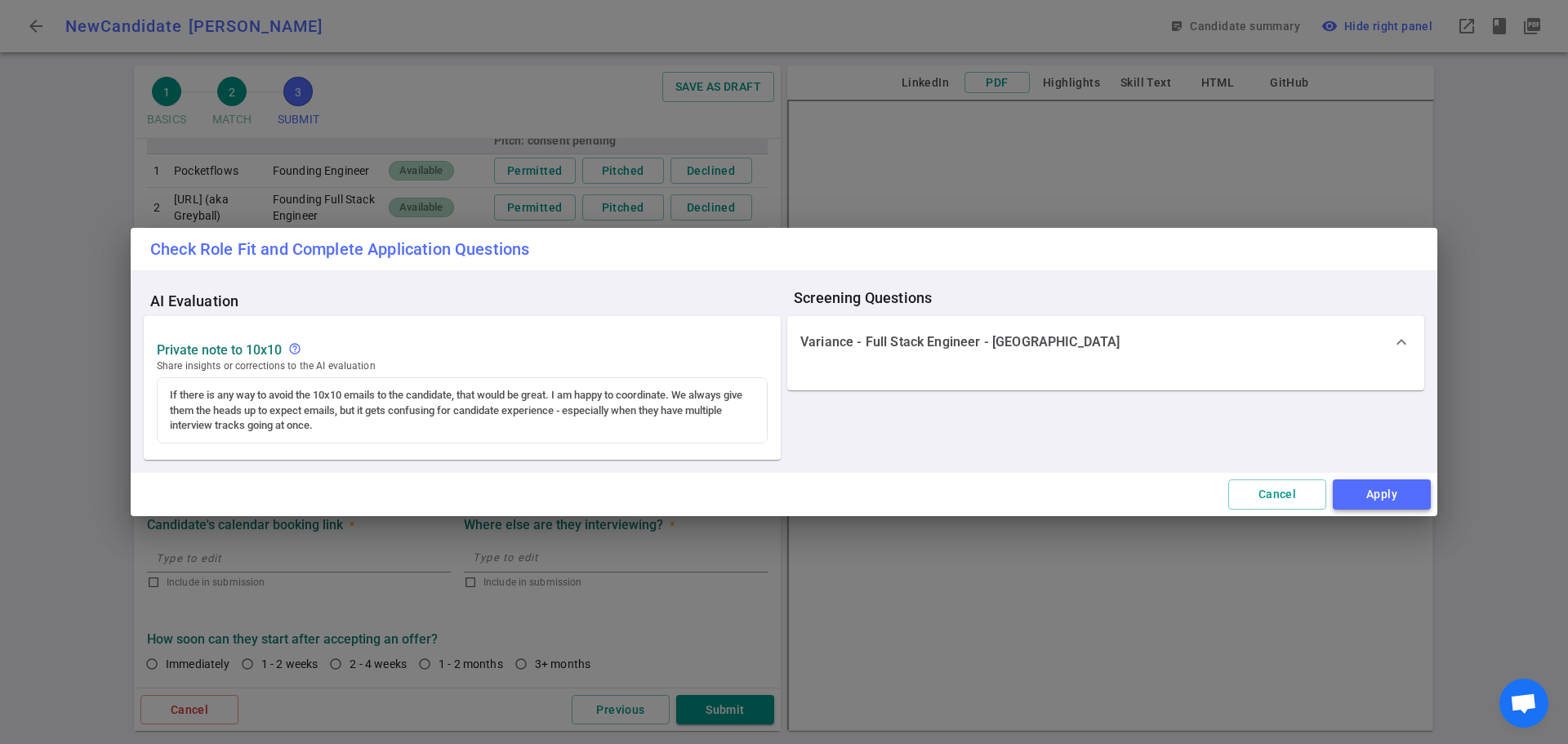
click at [1373, 485] on button "Apply" at bounding box center [1381, 495] width 98 height 30
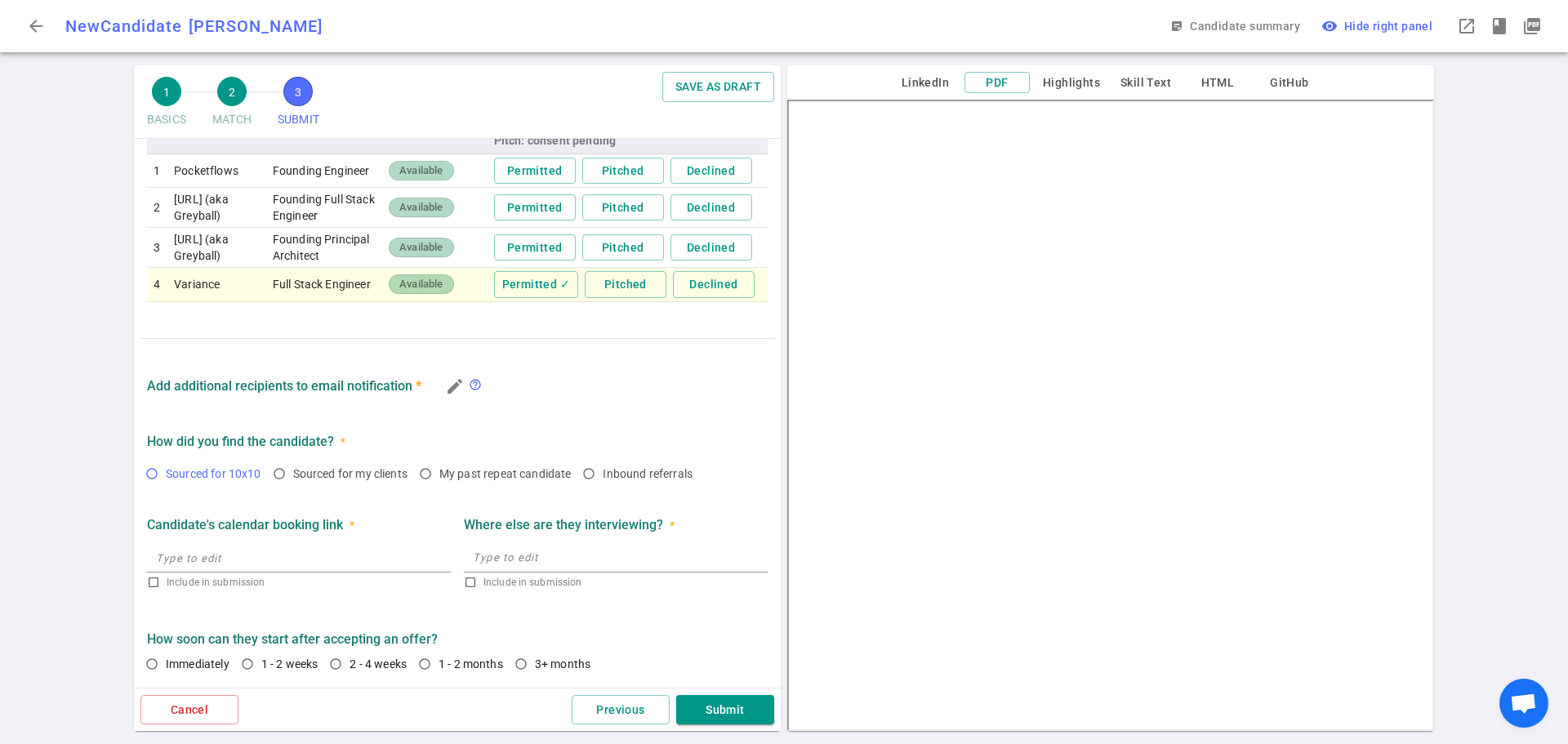
click at [174, 481] on span "Sourced for 10x10" at bounding box center [213, 474] width 96 height 13
click at [166, 487] on input "Sourced for 10x10" at bounding box center [152, 473] width 27 height 27
radio input "true"
click at [182, 663] on span "Immediately" at bounding box center [197, 664] width 63 height 13
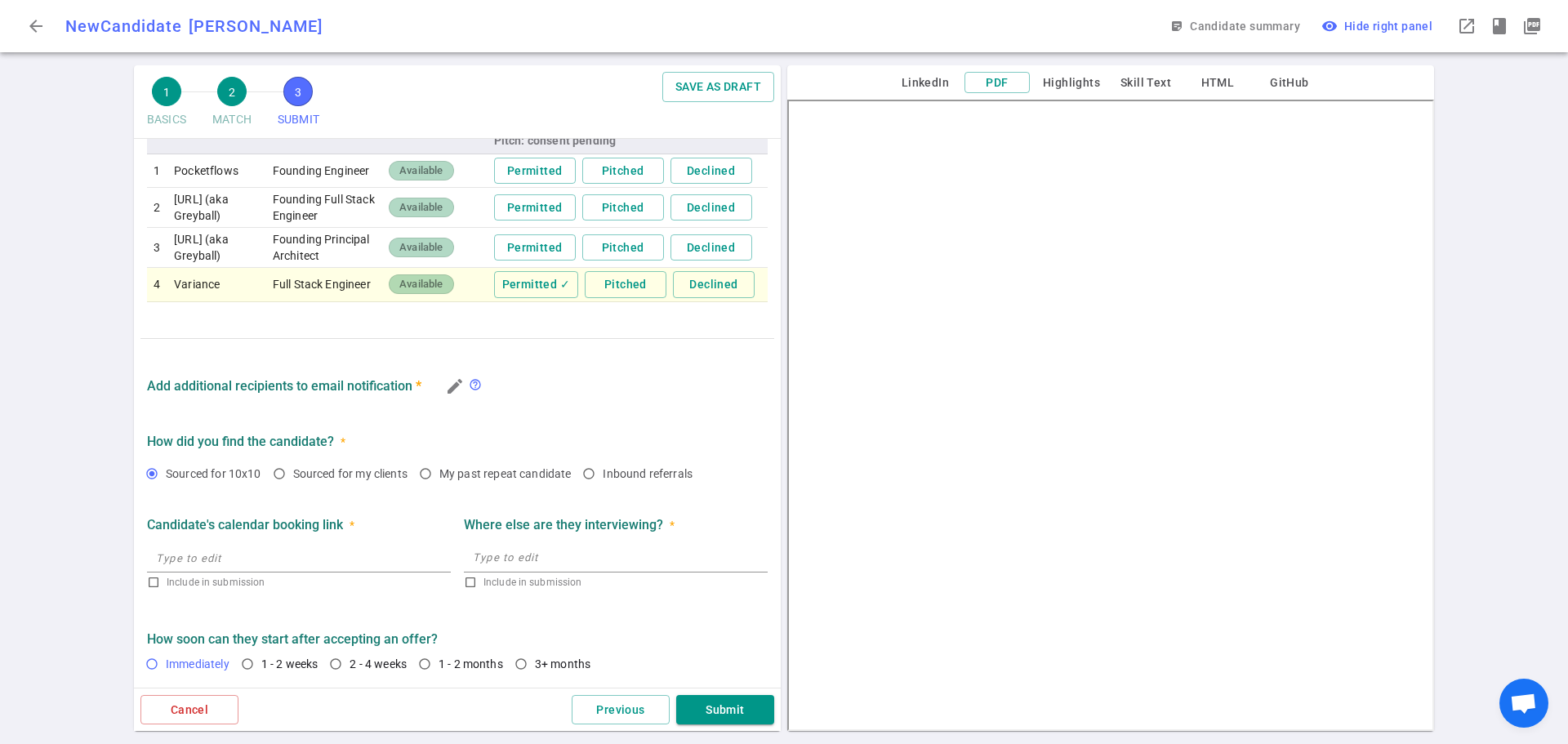
click at [166, 663] on input "Immediately" at bounding box center [152, 663] width 27 height 27
radio input "true"
click at [725, 714] on button "Submit" at bounding box center [725, 711] width 98 height 30
